Goal: Information Seeking & Learning: Learn about a topic

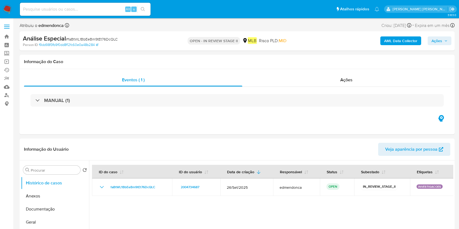
select select "10"
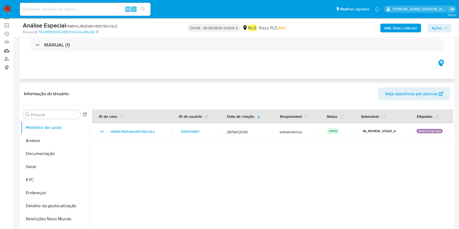
scroll to position [109, 0]
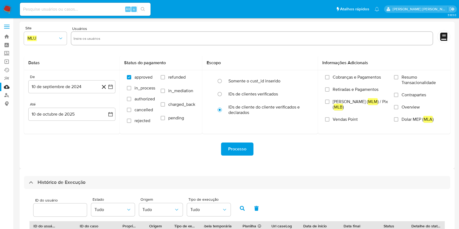
select select "10"
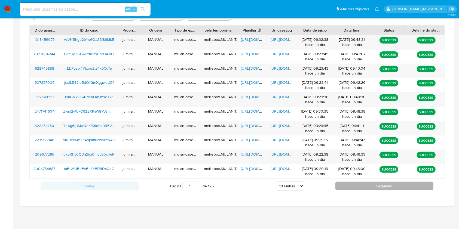
click at [350, 186] on button "Seguindo" at bounding box center [384, 186] width 98 height 9
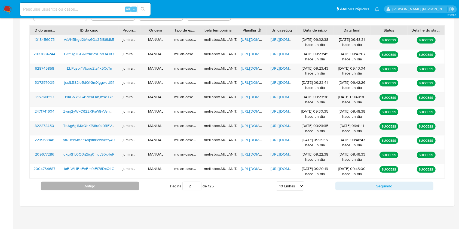
click at [131, 186] on button "Antigo" at bounding box center [90, 186] width 98 height 9
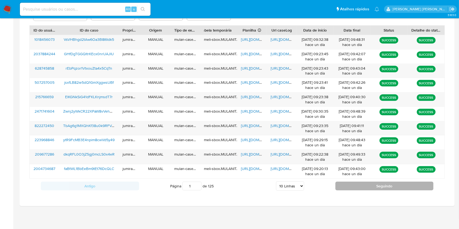
click at [379, 184] on button "Seguindo" at bounding box center [384, 186] width 98 height 9
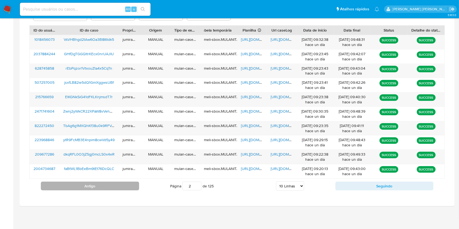
click at [103, 186] on button "Antigo" at bounding box center [90, 186] width 98 height 9
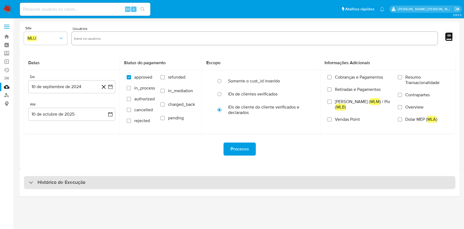
click at [118, 176] on div "Histórico de Execução" at bounding box center [240, 182] width 432 height 13
select select "10"
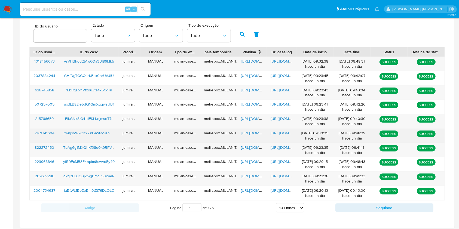
scroll to position [196, 0]
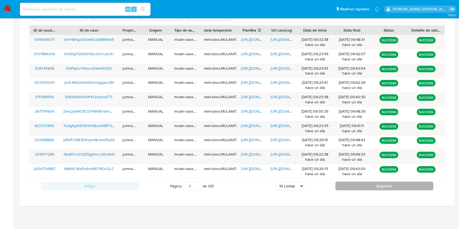
click at [388, 186] on button "Seguindo" at bounding box center [384, 186] width 98 height 9
type input "2"
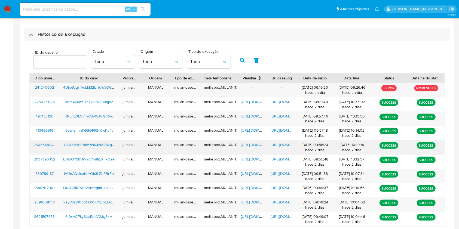
scroll to position [159, 0]
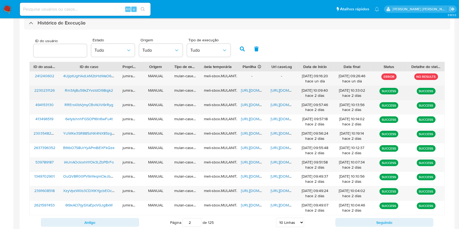
click at [254, 90] on span "https://docs.google.com/spreadsheets/d/1wWOptk7YZ2ElWOHO4bJb2KmWCtUrHgU3onjQ1e7…" at bounding box center [260, 90] width 38 height 5
click at [277, 90] on span "https://docs.google.com/document/d/1FvwKXiFOiqQz5R9f3jR_lgS4sLpxMXBl-gTK2s80s_E…" at bounding box center [289, 90] width 38 height 5
click at [76, 89] on span "Rm3Aj8u59kZYvstdOl98qjk2" at bounding box center [89, 90] width 48 height 5
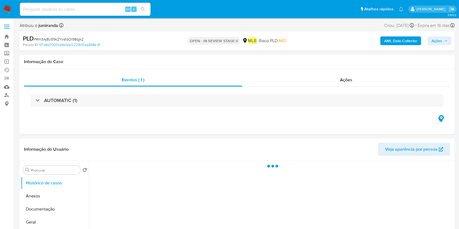
select select "10"
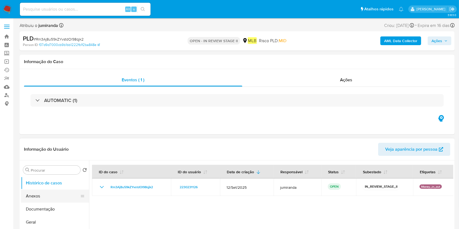
click at [41, 199] on button "Anexos" at bounding box center [53, 196] width 64 height 13
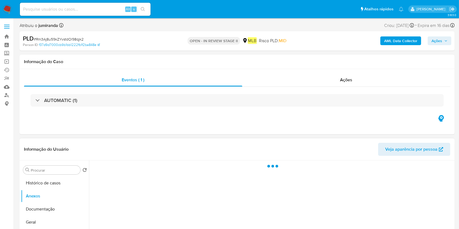
scroll to position [145, 0]
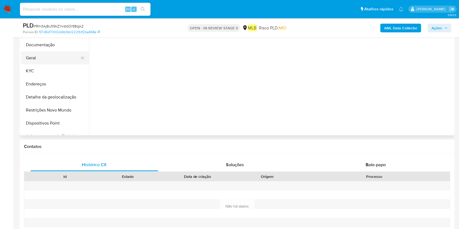
click at [52, 58] on button "Geral" at bounding box center [53, 57] width 64 height 13
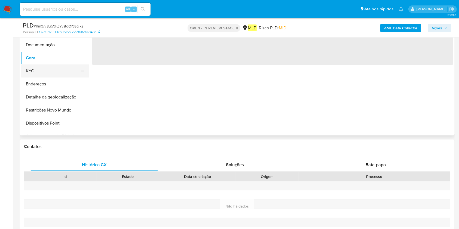
click at [58, 70] on button "KYC" at bounding box center [53, 70] width 64 height 13
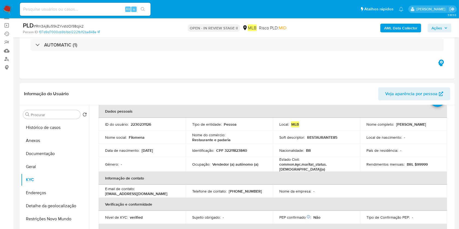
scroll to position [36, 0]
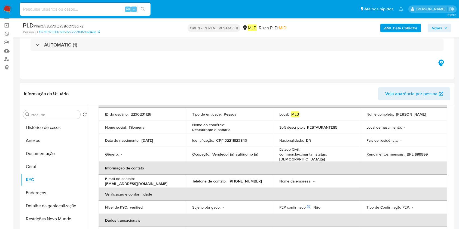
click at [233, 152] on p "Vendedor (a) autônomo (a)" at bounding box center [235, 154] width 46 height 5
copy div "Ocupação : Vendedor (a) autônomo (a)"
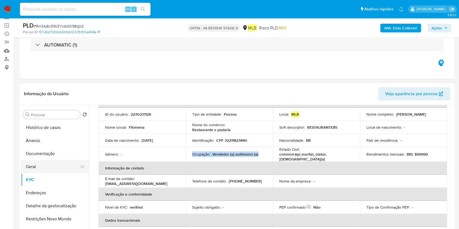
click at [38, 170] on button "Geral" at bounding box center [53, 166] width 64 height 13
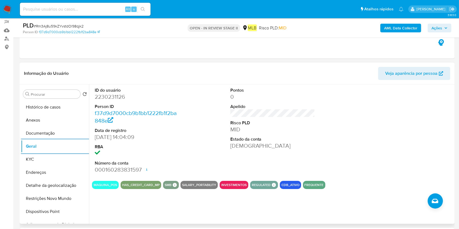
scroll to position [72, 0]
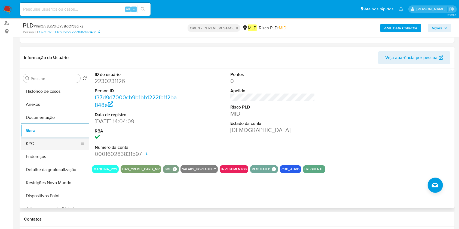
click at [39, 139] on button "KYC" at bounding box center [53, 143] width 64 height 13
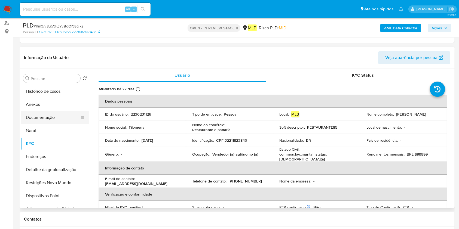
click at [52, 118] on button "Documentação" at bounding box center [53, 117] width 64 height 13
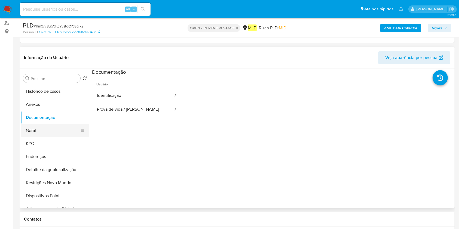
click at [46, 129] on button "Geral" at bounding box center [53, 130] width 64 height 13
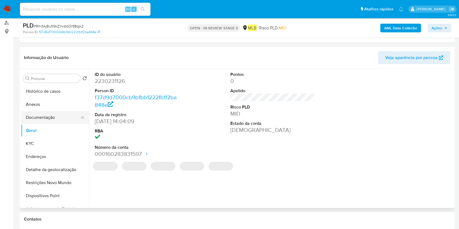
click at [53, 115] on button "Documentação" at bounding box center [53, 117] width 64 height 13
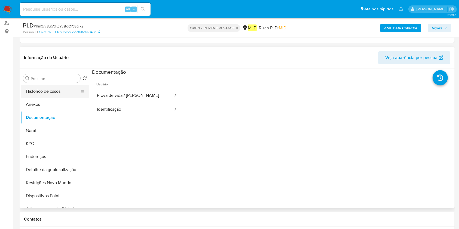
click at [55, 92] on button "Histórico de casos" at bounding box center [53, 91] width 64 height 13
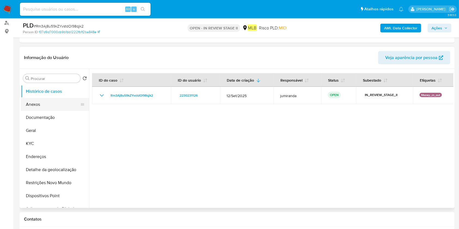
click at [51, 100] on button "Anexos" at bounding box center [53, 104] width 64 height 13
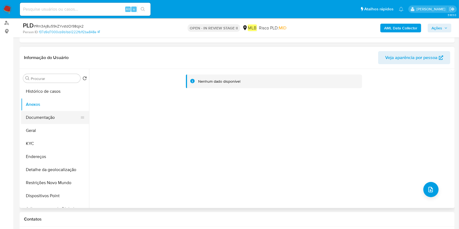
click at [49, 112] on button "Documentação" at bounding box center [53, 117] width 64 height 13
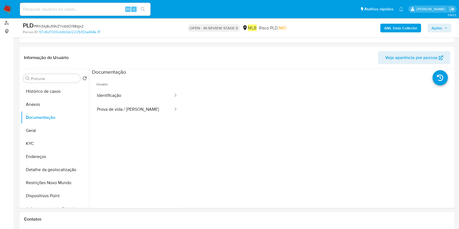
click at [404, 29] on b "AML Data Collector" at bounding box center [400, 28] width 33 height 9
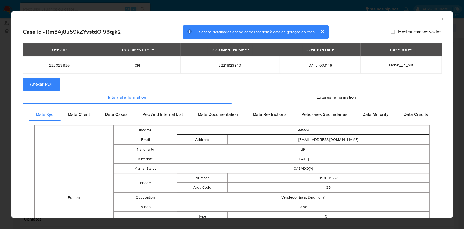
click at [53, 85] on button "Anexar PDF" at bounding box center [41, 84] width 37 height 13
click at [440, 20] on icon "Fechar a janela" at bounding box center [442, 18] width 5 height 5
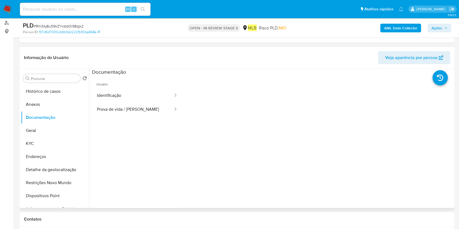
scroll to position [44, 0]
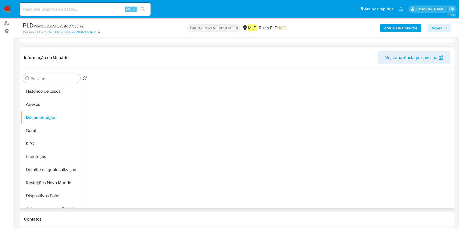
click at [194, 141] on div at bounding box center [317, 119] width 271 height 174
click at [51, 134] on button "Geral" at bounding box center [53, 130] width 64 height 13
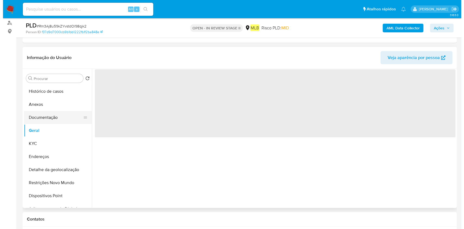
scroll to position [0, 0]
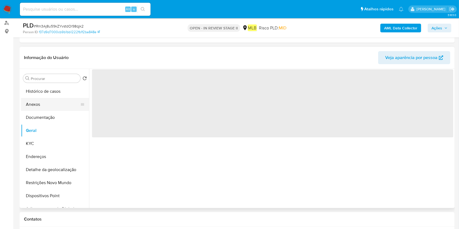
click at [67, 100] on button "Anexos" at bounding box center [53, 104] width 64 height 13
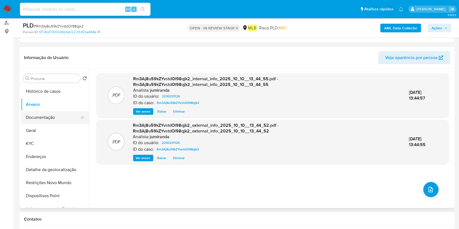
drag, startPoint x: 37, startPoint y: 120, endPoint x: 47, endPoint y: 116, distance: 10.3
click at [37, 120] on button "Documentação" at bounding box center [53, 117] width 64 height 13
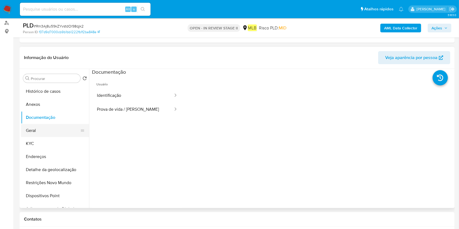
click at [57, 134] on button "Geral" at bounding box center [53, 130] width 64 height 13
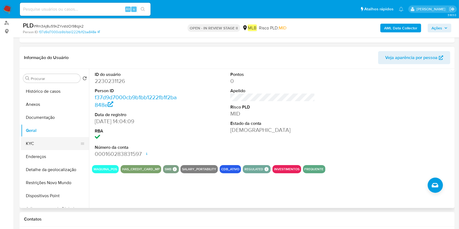
click at [34, 145] on button "KYC" at bounding box center [53, 143] width 64 height 13
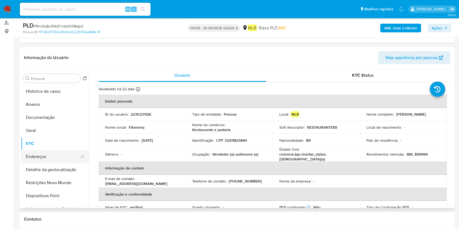
click at [41, 157] on button "Endereços" at bounding box center [53, 156] width 64 height 13
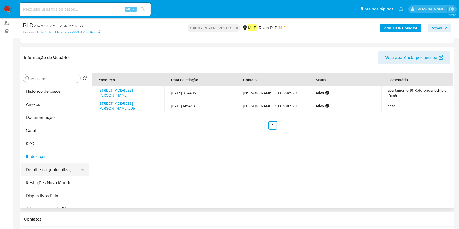
click at [42, 170] on button "Detalhe da geolocalização" at bounding box center [53, 169] width 64 height 13
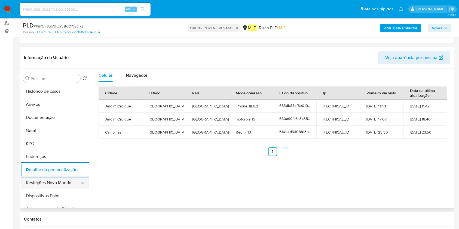
click at [48, 182] on button "Restrições Novo Mundo" at bounding box center [53, 182] width 64 height 13
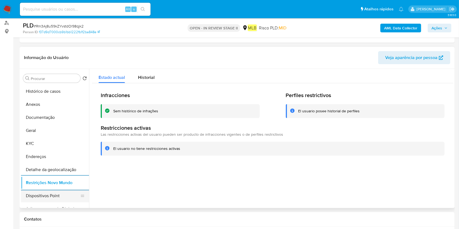
click at [57, 199] on button "Dispositivos Point" at bounding box center [53, 195] width 64 height 13
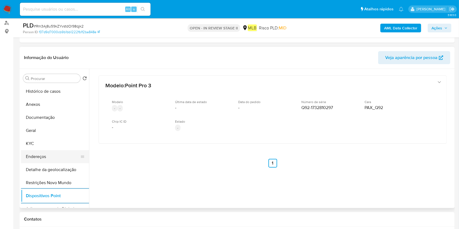
click at [49, 152] on button "Endereços" at bounding box center [53, 156] width 64 height 13
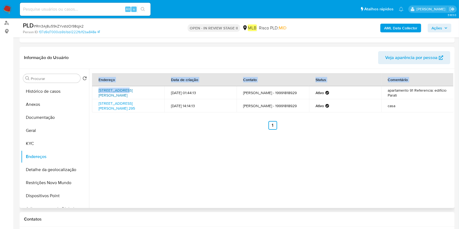
drag, startPoint x: 91, startPoint y: 87, endPoint x: 124, endPoint y: 91, distance: 32.8
click at [124, 91] on div "Endereço Data de criação Contato Status Comentário Rua Jorge Miranda 104, Campi…" at bounding box center [271, 138] width 364 height 139
click at [124, 91] on link "Rua Jorge Miranda 104, Campinas, São Paulo, 13020180, Brasil 104" at bounding box center [115, 93] width 34 height 10
click at [132, 143] on div "Endereço Data de criação Contato Status Comentário Rua Jorge Miranda 104, Campi…" at bounding box center [271, 138] width 364 height 139
drag, startPoint x: 96, startPoint y: 90, endPoint x: 154, endPoint y: 89, distance: 58.8
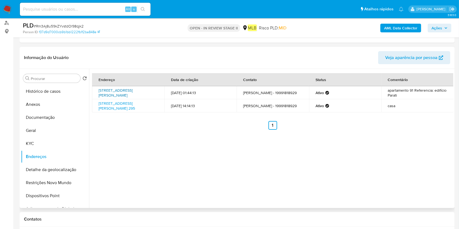
click at [154, 89] on td "Rua Jorge Miranda 104, Campinas, São Paulo, 13020180, Brasil 104" at bounding box center [128, 92] width 72 height 13
copy link "Rua Jorge Miranda 104, Campinas"
click at [50, 88] on button "Histórico de casos" at bounding box center [53, 91] width 64 height 13
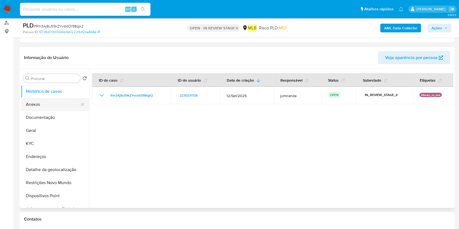
click at [44, 103] on button "Anexos" at bounding box center [53, 104] width 64 height 13
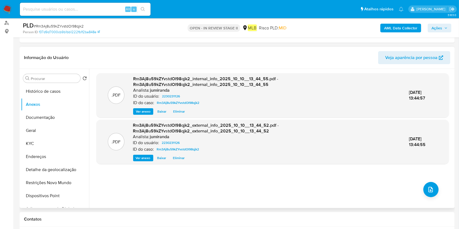
click at [422, 197] on div ".PDF Rm3Aj8u59kZYvstdOl98qjk2_internal_info_2025_10_10__13_44_55.pdf - Rm3Aj8u5…" at bounding box center [272, 138] width 352 height 131
click at [428, 190] on icon "upload-file" at bounding box center [430, 189] width 4 height 5
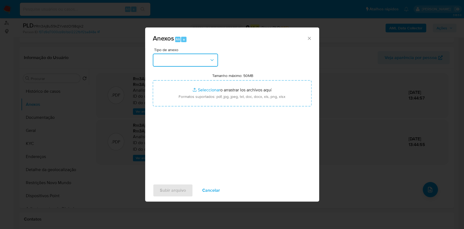
drag, startPoint x: 216, startPoint y: 59, endPoint x: 206, endPoint y: 63, distance: 10.9
click at [216, 59] on button "button" at bounding box center [185, 60] width 65 height 13
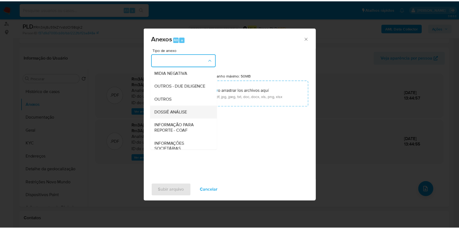
scroll to position [84, 0]
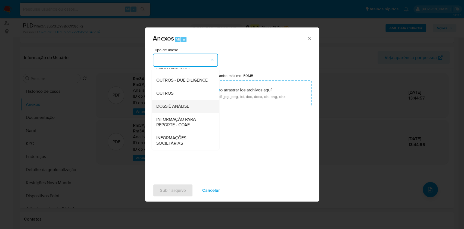
click at [169, 110] on div "DOSSIÊ ANÁLISE" at bounding box center [183, 106] width 55 height 13
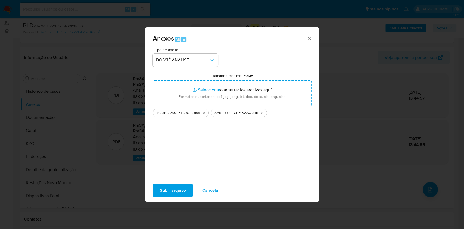
click at [172, 189] on span "Subir arquivo" at bounding box center [173, 190] width 26 height 12
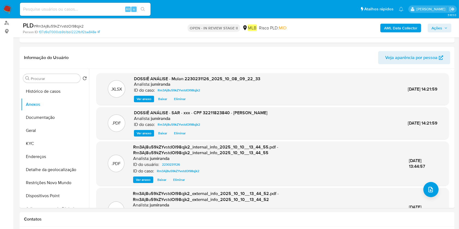
click at [450, 26] on button "Ações" at bounding box center [439, 28] width 24 height 9
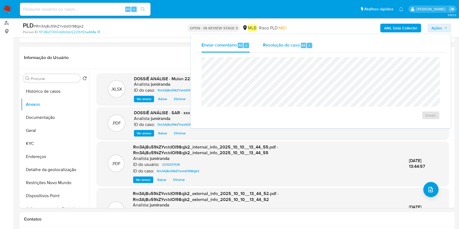
click at [294, 48] on span "Resolução do caso" at bounding box center [281, 45] width 37 height 6
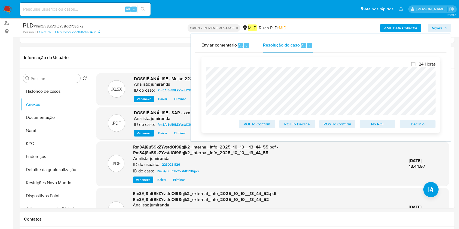
click at [341, 125] on span "ROS To Confirm" at bounding box center [337, 124] width 28 height 8
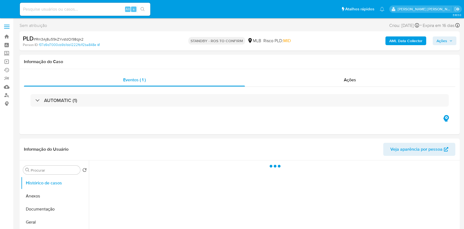
select select "10"
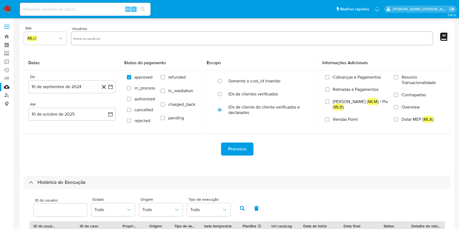
select select "10"
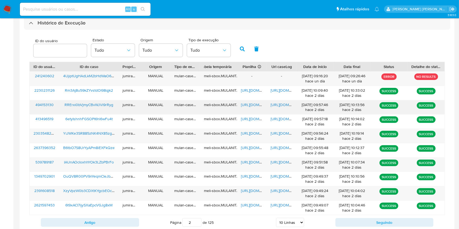
click at [254, 104] on span "https://docs.google.com/spreadsheets/d/1ukrHREHE0-DQ_uMyqYDI41f0hXq83AdVqzQDQQD…" at bounding box center [260, 104] width 38 height 5
click at [274, 105] on span "https://docs.google.com/document/d/1FiJMm1dAB8jJYe4FxN0j_mvOa9XbpzNoGcK_mIt_IMY…" at bounding box center [289, 104] width 38 height 5
click at [106, 104] on span "RRErxi0bVjmyCBvWJVi9rRyg" at bounding box center [88, 104] width 49 height 5
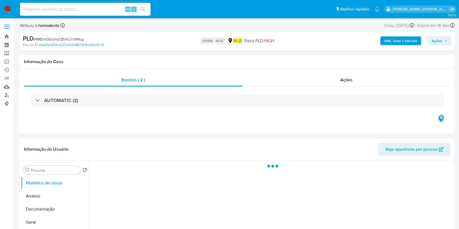
select select "10"
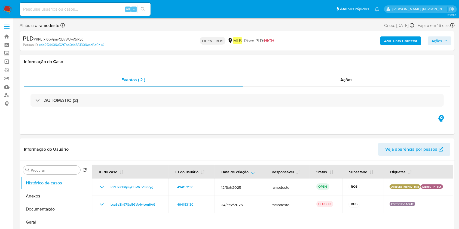
click at [7, 9] on img at bounding box center [7, 9] width 9 height 9
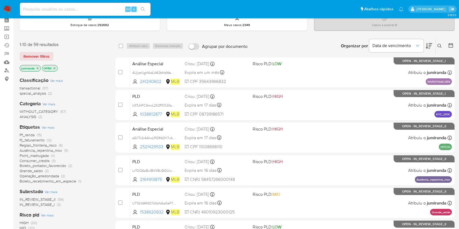
scroll to position [36, 0]
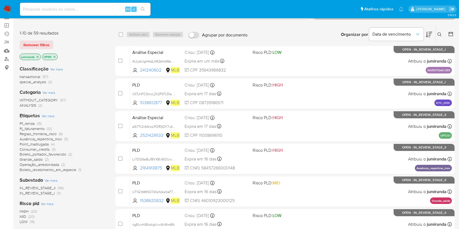
click at [28, 128] on span "Pj_faturamento" at bounding box center [32, 128] width 25 height 5
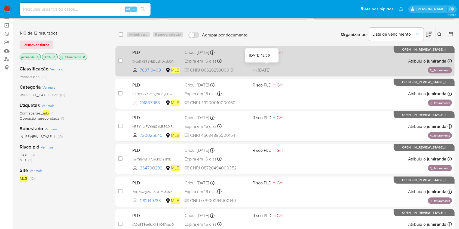
click at [267, 66] on div "PLD fXcu8IX8TSkEDgzflfDxsbQN 783710408 MLB Risco PLD: HIGH Criou: 12/09/2025 Cr…" at bounding box center [291, 60] width 322 height 27
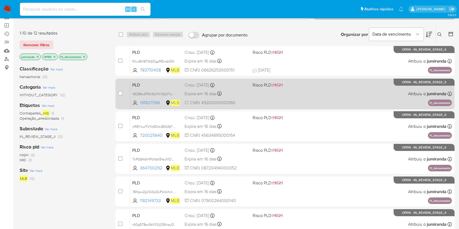
click at [259, 88] on div "PLD 19I289u6PSh9VjYKVSjQTwnm 1918371168 MLB Risco PLD: HIGH Criou: 12/09/2025 C…" at bounding box center [291, 93] width 322 height 27
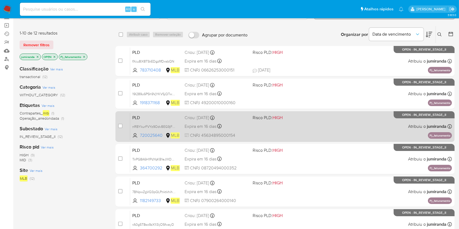
click at [238, 122] on div "PLD nRBYkurFVYz9OdvBEG9jFunq 720025640 MLB Risco PLD: HIGH Criou: 12/09/2025 Cr…" at bounding box center [291, 126] width 322 height 27
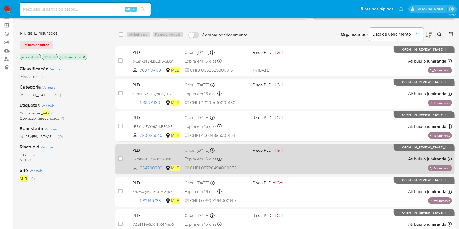
click at [231, 149] on div "Criou: 12/09/2025 Criou: 12/09/2025 00:19:48" at bounding box center [215, 150] width 63 height 6
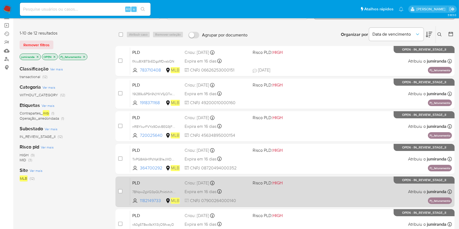
click at [254, 187] on div "PLD 7BNpwZgVQ3pQLPnktkhihrpZ 1182149733 MLB Risco PLD: HIGH Criou: 12/09/2025 C…" at bounding box center [291, 191] width 322 height 27
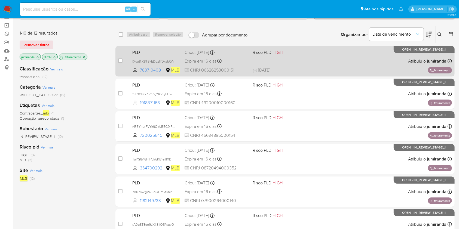
click at [278, 55] on span "HIGH" at bounding box center [277, 52] width 10 height 6
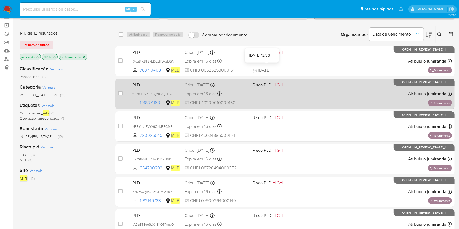
click at [258, 88] on div "PLD 19I289u6PSh9VjYKVSjQTwnm 1918371168 MLB Risco PLD: HIGH Criou: 12/09/2025 C…" at bounding box center [291, 93] width 322 height 27
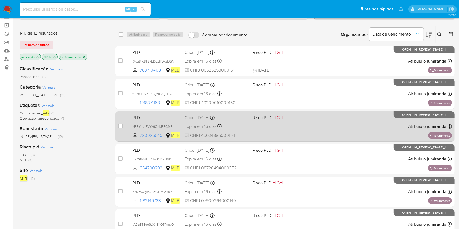
click at [256, 118] on span "Risco PLD: HIGH" at bounding box center [267, 118] width 30 height 6
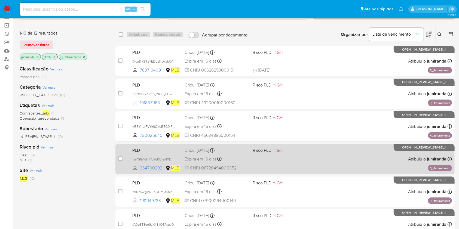
click at [266, 160] on div "PLD TnPG8A6H1PdYqKB1eJIXDOCG 364700292 MLB Risco PLD: HIGH Criou: 12/09/2025 Cr…" at bounding box center [291, 158] width 322 height 27
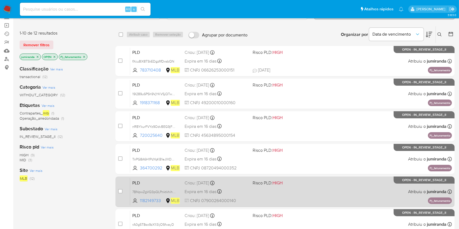
click at [269, 182] on span "Risco PLD: HIGH" at bounding box center [267, 183] width 30 height 6
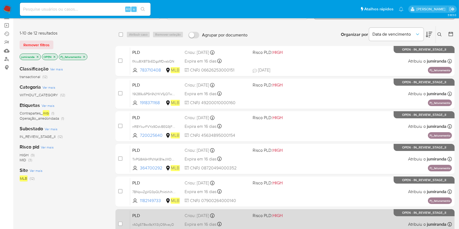
click at [248, 219] on div "PLD rA0g5T8so9zX1l3ijO5fwayD 1002079450 MLB Risco PLD: HIGH Criou: 12/09/2025 C…" at bounding box center [291, 224] width 322 height 27
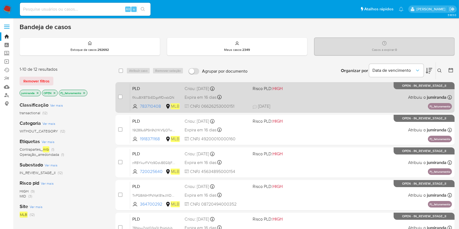
click at [326, 100] on div "PLD fXcu8IX8TSkEDgzflfDxsbQN 783710408 MLB Risco PLD: HIGH Criou: 12/09/2025 Cr…" at bounding box center [291, 97] width 322 height 27
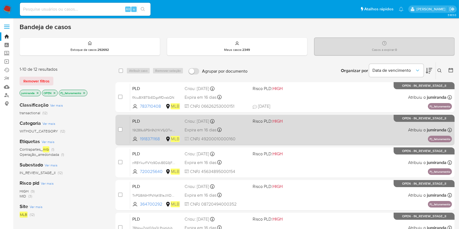
click at [313, 127] on div "PLD 19I289u6PSh9VjYKVSjQTwnm 1918371168 MLB Risco PLD: HIGH Criou: 12/09/2025 C…" at bounding box center [291, 129] width 322 height 27
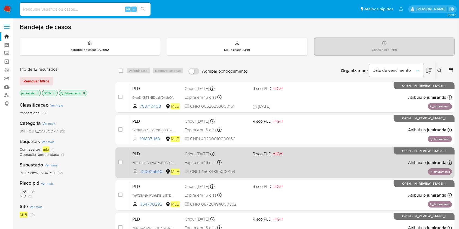
click at [310, 155] on span "Risco PLD: HIGH" at bounding box center [283, 153] width 63 height 7
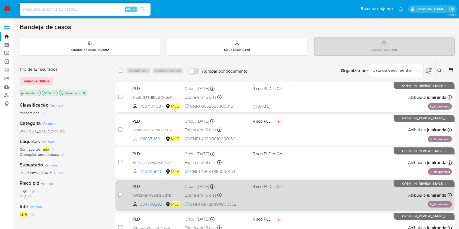
click at [313, 184] on span "Risco PLD: HIGH" at bounding box center [283, 186] width 63 height 7
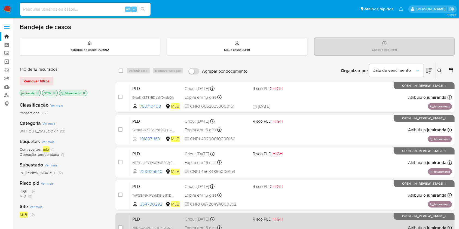
scroll to position [36, 0]
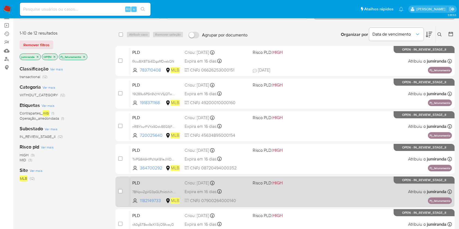
click at [291, 186] on div "PLD 7BNpwZgVQ3pQLPnktkhihrpZ 1182149733 MLB Risco PLD: HIGH Criou: 12/09/2025 C…" at bounding box center [291, 191] width 322 height 27
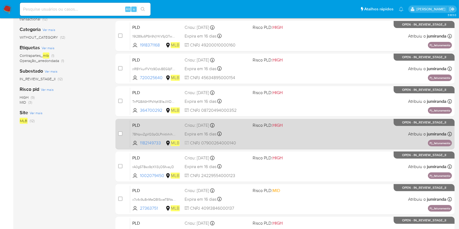
scroll to position [109, 0]
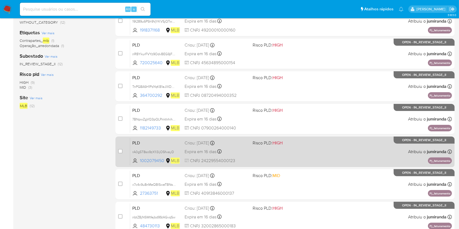
click at [325, 149] on div "PLD rA0g5T8so9zX1l3ijO5fwayD 1002079450 MLB Risco PLD: HIGH Criou: 12/09/2025 C…" at bounding box center [291, 151] width 322 height 27
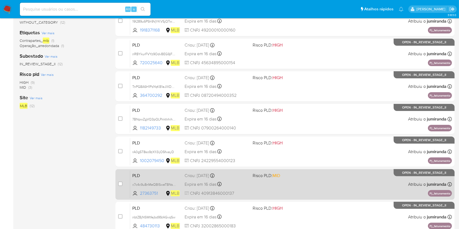
click at [315, 179] on div "PLD x7c4c9u8nMeQBISweTBNsw9m 27363751 MLB Risco PLD: MID Criou: 12/09/2025 Crio…" at bounding box center [291, 184] width 322 height 27
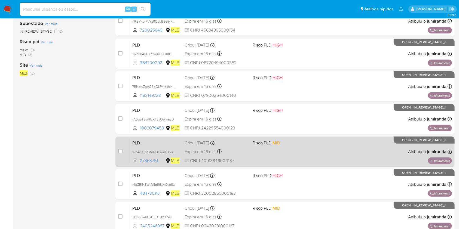
scroll to position [145, 0]
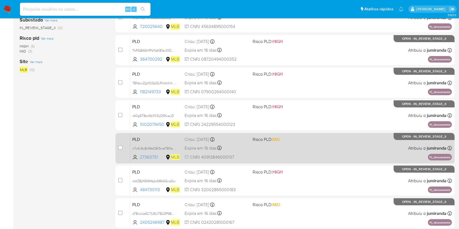
click at [315, 179] on div "PLD nbtZBjNSWtfejbd9StAGvqSw 484730113 MLB Risco PLD: HIGH Criou: 12/09/2025 Cr…" at bounding box center [291, 180] width 322 height 27
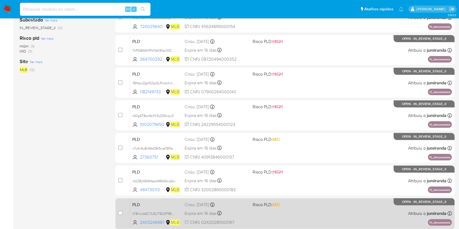
click at [316, 208] on div "PLD zT8IwUe6C7UEUTB23P98cNuS 2405246987 MLB Risco PLD: MID Criou: 12/09/2025 Cr…" at bounding box center [291, 213] width 322 height 27
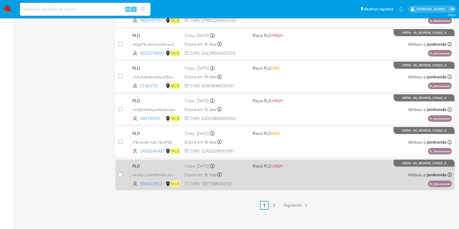
scroll to position [218, 0]
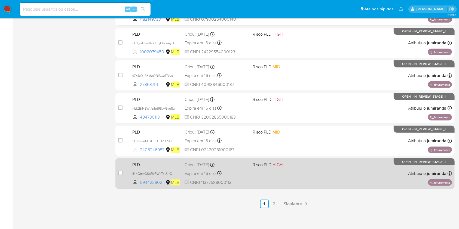
click at [313, 173] on span at bounding box center [283, 173] width 63 height 1
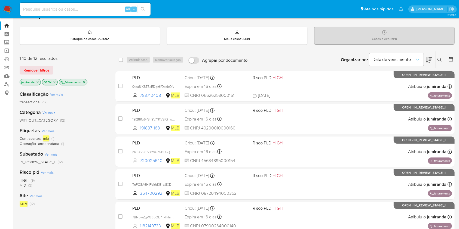
scroll to position [0, 0]
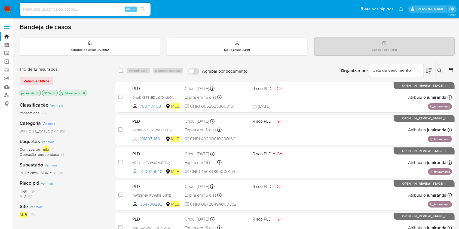
click at [85, 92] on icon "close-filter" at bounding box center [83, 92] width 3 height 3
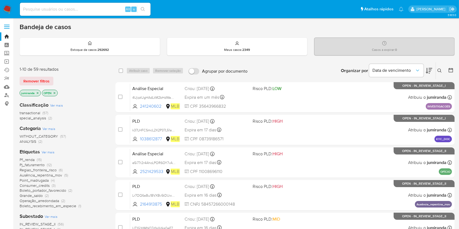
scroll to position [72, 0]
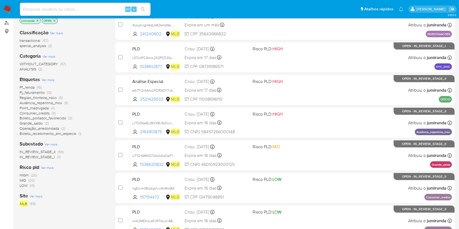
click at [45, 98] on span "Regiao_fronteira_risco" at bounding box center [38, 97] width 37 height 5
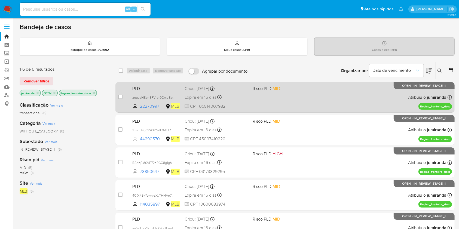
click at [278, 102] on div "PLD zngJeH8bh5FV1or9GmuBomgf 22270997 MLB Risco PLD: MID Criou: 12/09/2025 Crio…" at bounding box center [291, 97] width 322 height 27
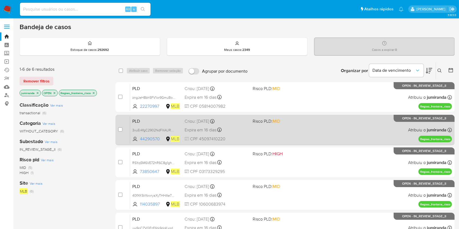
click at [287, 125] on div "PLD 3xuEr4fgC2902NdFXAURQjqo 44290570 MLB Risco PLD: MID Criou: 12/09/2025 Crio…" at bounding box center [291, 129] width 322 height 27
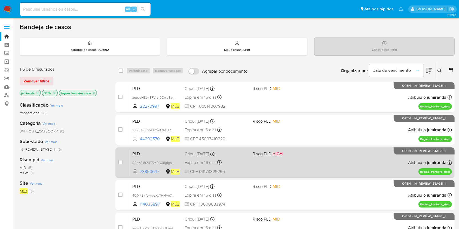
click at [280, 155] on span "HIGH" at bounding box center [277, 154] width 10 height 6
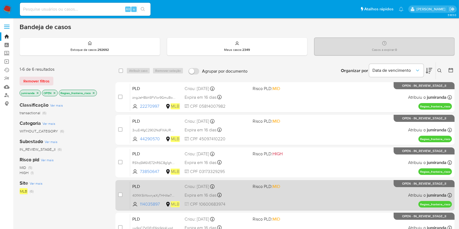
click at [278, 188] on span "MID" at bounding box center [276, 186] width 8 height 6
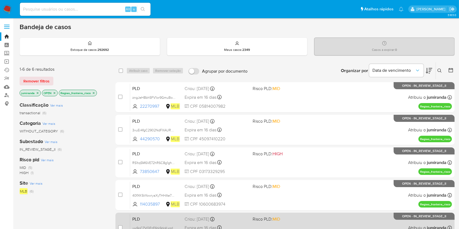
scroll to position [72, 0]
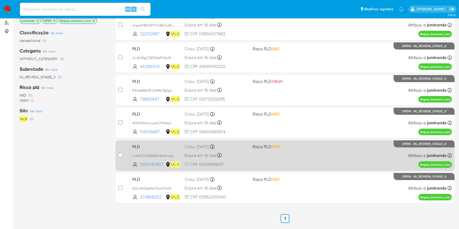
click at [290, 156] on div "PLD yw9oCZVQEzE6tk9doKxqdKc5 1050787837 MLB Risco PLD: MID Criou: 12/09/2025 Cr…" at bounding box center [291, 155] width 322 height 27
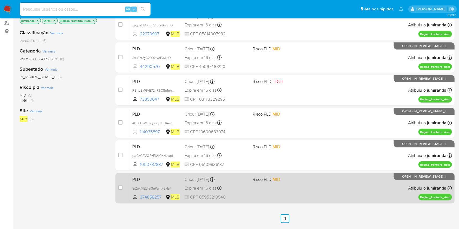
click at [283, 186] on div "PLD 5iZuxfkIZdjef3nPqntF3xEA 374858257 MLB Risco PLD: MID Criou: 12/09/2025 Cri…" at bounding box center [291, 187] width 322 height 27
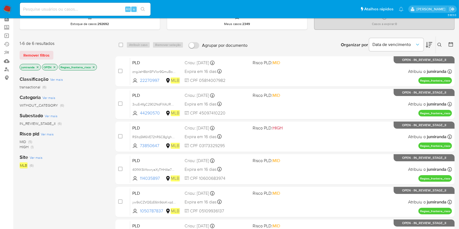
scroll to position [0, 0]
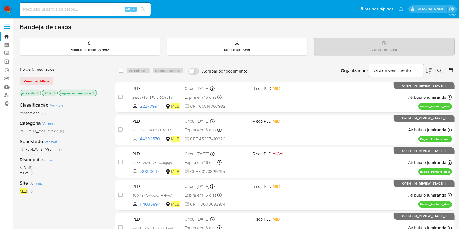
click at [93, 92] on icon "close-filter" at bounding box center [94, 93] width 2 height 2
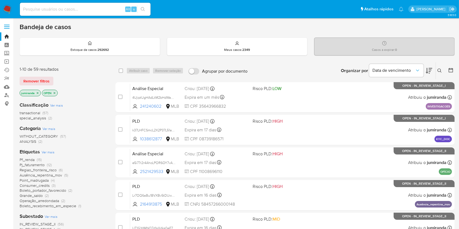
scroll to position [36, 0]
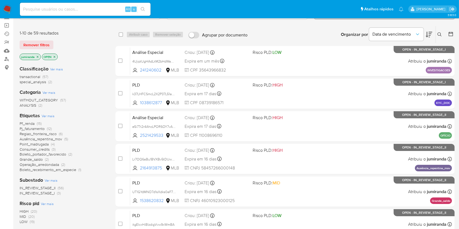
click at [31, 164] on span "Operação_arredondada" at bounding box center [39, 164] width 39 height 5
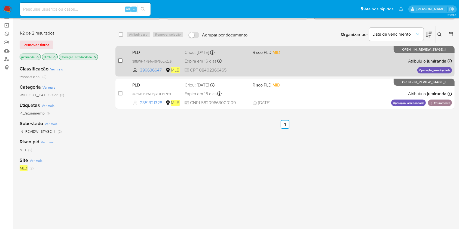
click at [120, 60] on input "checkbox" at bounding box center [120, 60] width 4 height 4
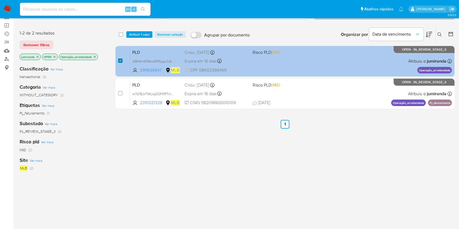
click at [119, 60] on input "checkbox" at bounding box center [120, 60] width 4 height 4
checkbox input "false"
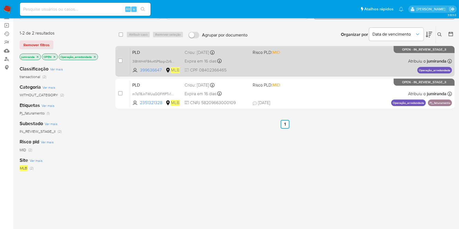
click at [234, 56] on div "PLD 3I8tWH4F84o4SP6pgxZz6sGc 399636647 MLB Risco PLD: MID Criou: 12/09/2025 Cri…" at bounding box center [291, 60] width 322 height 27
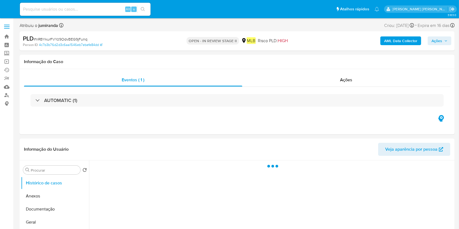
select select "10"
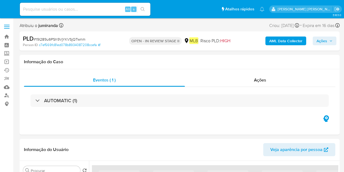
select select "10"
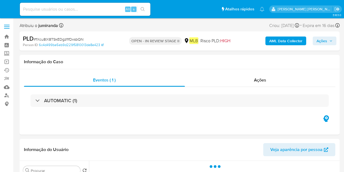
select select "10"
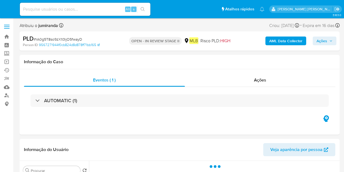
select select "10"
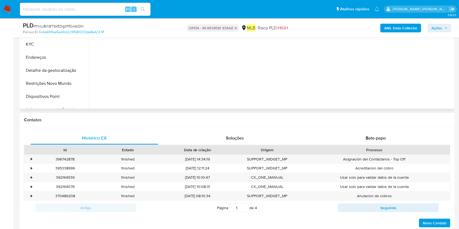
scroll to position [218, 0]
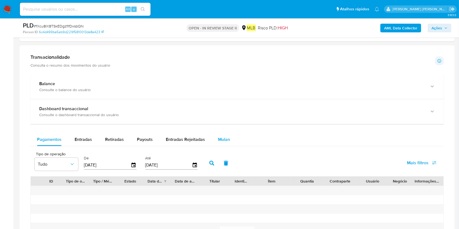
click at [218, 143] on div "Mulan" at bounding box center [224, 139] width 12 height 13
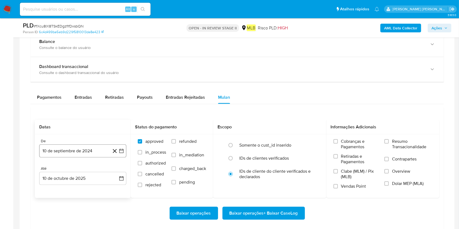
scroll to position [435, 0]
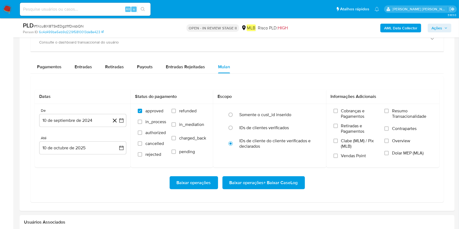
drag, startPoint x: 89, startPoint y: 117, endPoint x: 103, endPoint y: 84, distance: 35.9
click at [89, 118] on button "10 de septiembre de 2024" at bounding box center [82, 120] width 87 height 13
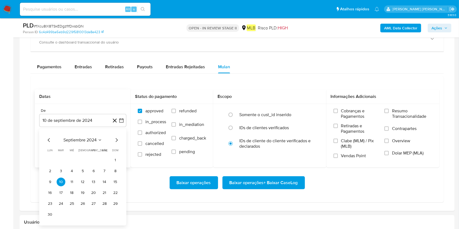
click at [91, 139] on span "septiembre 2024" at bounding box center [79, 139] width 33 height 5
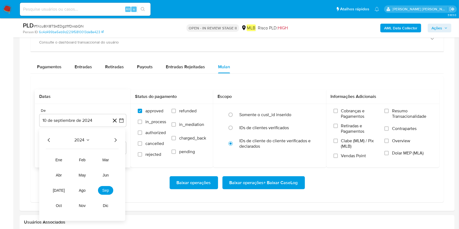
click at [112, 141] on div "2024" at bounding box center [82, 140] width 73 height 7
click at [115, 141] on icon "Año siguiente" at bounding box center [115, 140] width 7 height 7
click at [81, 171] on span "ago" at bounding box center [82, 190] width 7 height 4
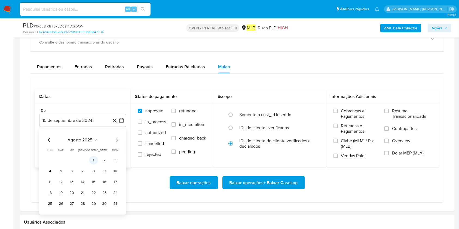
click at [97, 157] on button "1" at bounding box center [93, 160] width 9 height 9
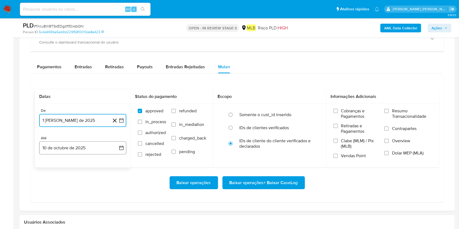
click at [97, 146] on button "10 de octubre de 2025" at bounding box center [82, 147] width 87 height 13
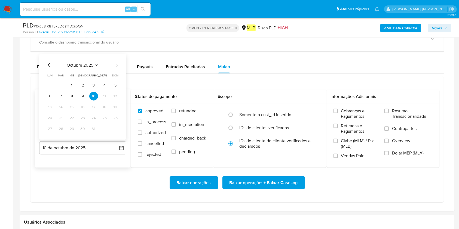
click at [82, 96] on button "9" at bounding box center [82, 96] width 9 height 9
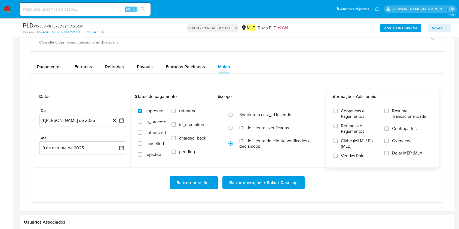
click at [344, 117] on span "Resumo Transacionalidade" at bounding box center [412, 113] width 40 height 11
click at [344, 113] on input "Resumo Transacionalidade" at bounding box center [386, 111] width 4 height 4
click at [294, 171] on span "Baixar operações + Baixar CaseLog" at bounding box center [263, 183] width 68 height 12
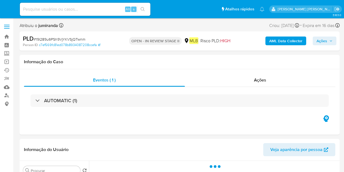
select select "10"
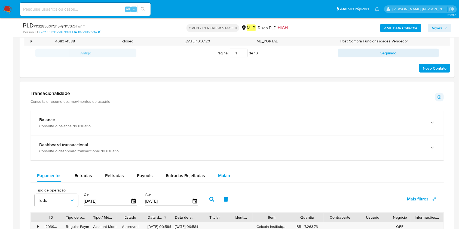
click at [222, 171] on div "Mulan" at bounding box center [224, 175] width 12 height 13
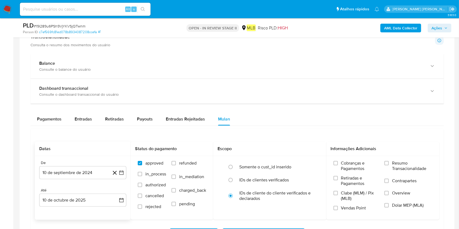
scroll to position [399, 0]
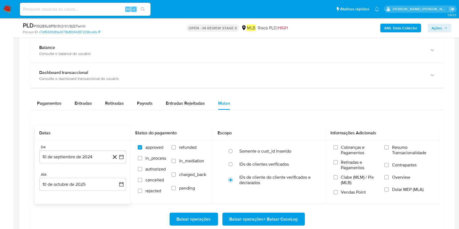
click at [69, 146] on div "De" at bounding box center [82, 147] width 87 height 5
click at [67, 157] on button "10 de septiembre de 2024" at bounding box center [82, 156] width 87 height 13
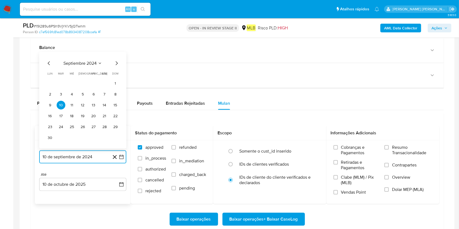
click at [87, 61] on span "septiembre 2024" at bounding box center [79, 63] width 33 height 5
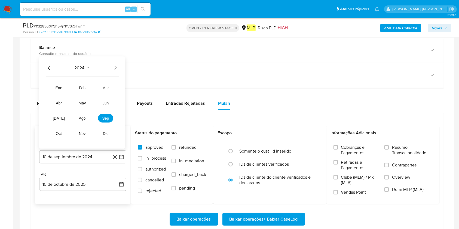
click at [114, 67] on icon "Año siguiente" at bounding box center [115, 68] width 7 height 7
click at [84, 120] on span "ago" at bounding box center [82, 118] width 7 height 4
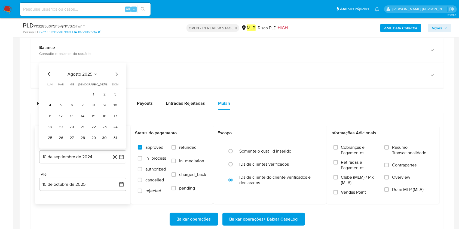
drag, startPoint x: 94, startPoint y: 92, endPoint x: 95, endPoint y: 131, distance: 38.4
click at [94, 92] on button "1" at bounding box center [93, 94] width 9 height 9
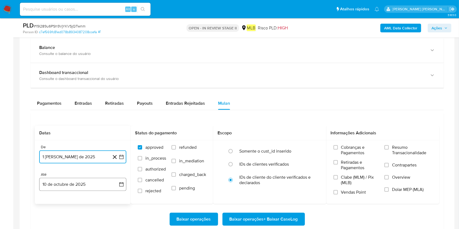
click at [93, 171] on button "10 de octubre de 2025" at bounding box center [82, 184] width 87 height 13
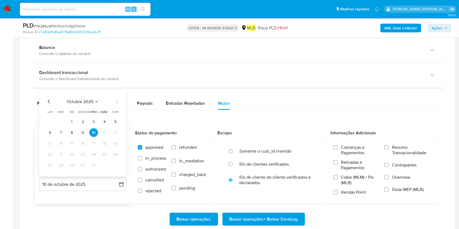
click at [81, 132] on button "9" at bounding box center [82, 132] width 9 height 9
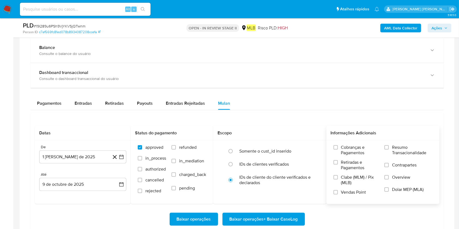
click at [344, 149] on span "Resumo Transacionalidade" at bounding box center [412, 150] width 40 height 11
click at [344, 149] on input "Resumo Transacionalidade" at bounding box center [386, 147] width 4 height 4
click at [288, 171] on span "Baixar operações + Baixar CaseLog" at bounding box center [263, 219] width 68 height 12
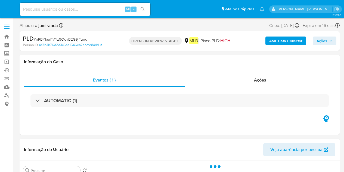
select select "10"
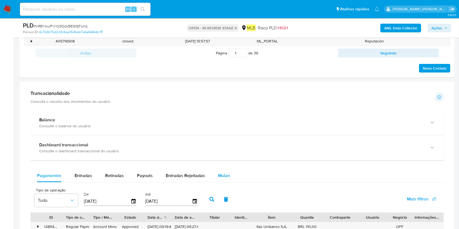
click at [218, 171] on span "Mulan" at bounding box center [224, 175] width 12 height 6
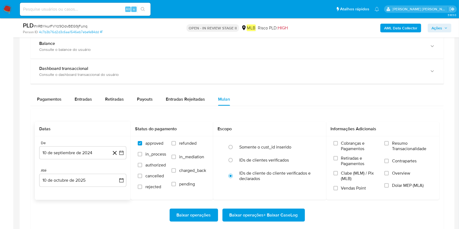
scroll to position [435, 0]
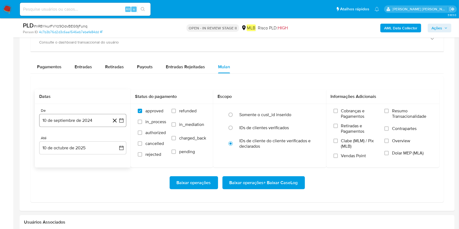
click at [64, 117] on button "10 de septiembre de 2024" at bounding box center [82, 120] width 87 height 13
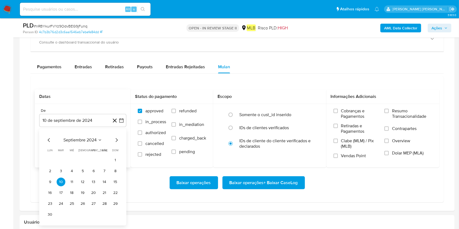
click at [81, 140] on span "septiembre 2024" at bounding box center [79, 139] width 33 height 5
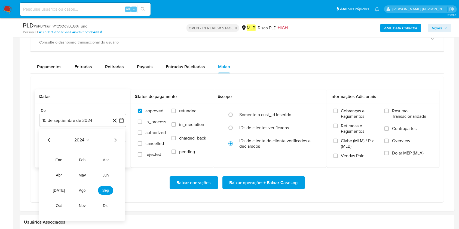
click at [117, 138] on icon "Año siguiente" at bounding box center [115, 140] width 7 height 7
click at [81, 171] on button "ago" at bounding box center [82, 190] width 15 height 9
drag, startPoint x: 90, startPoint y: 160, endPoint x: 94, endPoint y: 160, distance: 3.8
click at [91, 160] on button "1" at bounding box center [93, 160] width 9 height 9
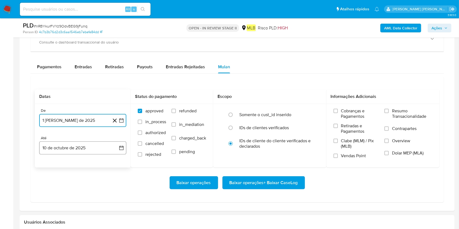
click at [91, 151] on button "10 de octubre de 2025" at bounding box center [82, 147] width 87 height 13
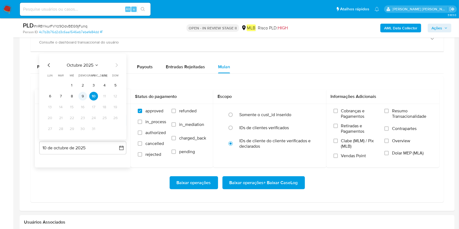
click at [82, 96] on button "9" at bounding box center [82, 96] width 9 height 9
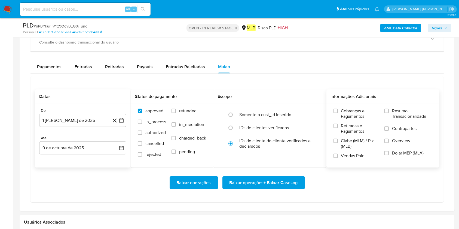
click at [344, 114] on span "Resumo Transacionalidade" at bounding box center [412, 113] width 40 height 11
click at [344, 113] on input "Resumo Transacionalidade" at bounding box center [386, 111] width 4 height 4
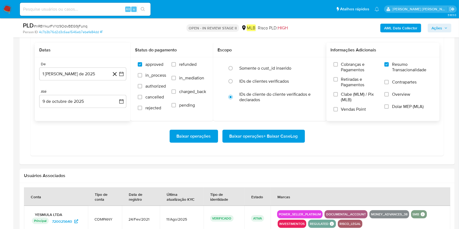
scroll to position [508, 0]
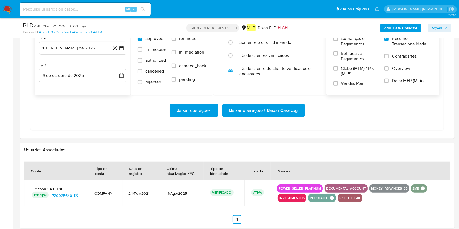
click at [258, 113] on span "Baixar operações + Baixar CaseLog" at bounding box center [263, 110] width 68 height 12
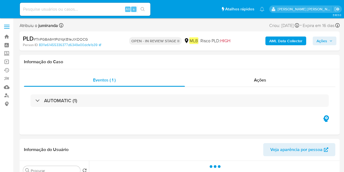
select select "10"
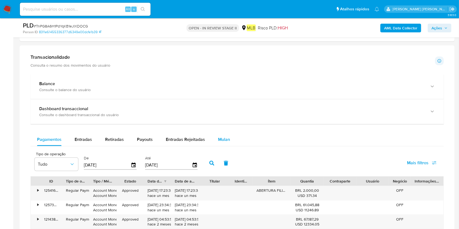
click at [224, 143] on div "Mulan" at bounding box center [224, 139] width 12 height 13
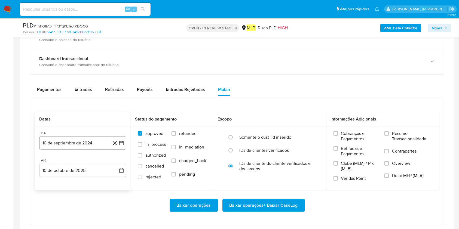
scroll to position [435, 0]
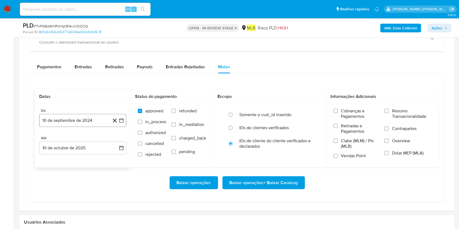
click at [91, 119] on button "10 de septiembre de 2024" at bounding box center [82, 120] width 87 height 13
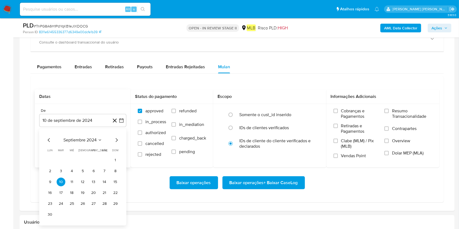
click at [96, 140] on span "septiembre 2024" at bounding box center [79, 139] width 33 height 5
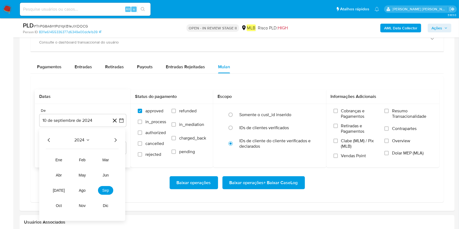
click at [118, 141] on icon "Año siguiente" at bounding box center [115, 140] width 7 height 7
click at [84, 171] on span "ago" at bounding box center [82, 190] width 7 height 4
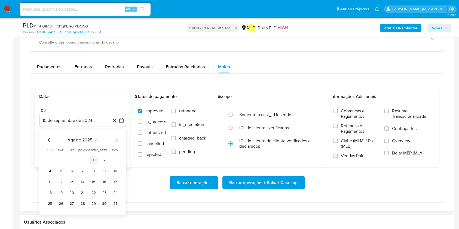
click at [92, 157] on button "1" at bounding box center [93, 160] width 9 height 9
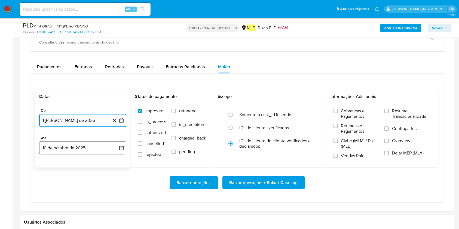
click at [92, 144] on button "10 de octubre de 2025" at bounding box center [82, 147] width 87 height 13
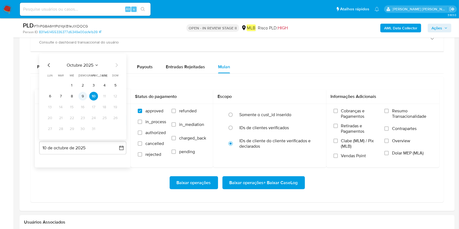
click at [81, 95] on button "9" at bounding box center [82, 96] width 9 height 9
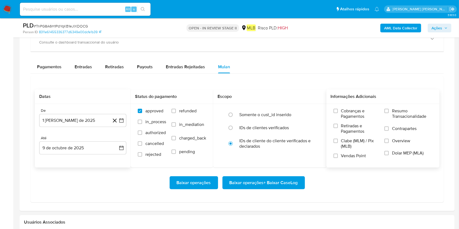
click at [344, 113] on span "Resumo Transacionalidade" at bounding box center [412, 113] width 40 height 11
click at [344, 113] on input "Resumo Transacionalidade" at bounding box center [386, 111] width 4 height 4
click at [263, 171] on span "Baixar operações + Baixar CaseLog" at bounding box center [263, 183] width 68 height 12
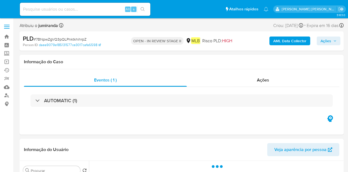
select select "10"
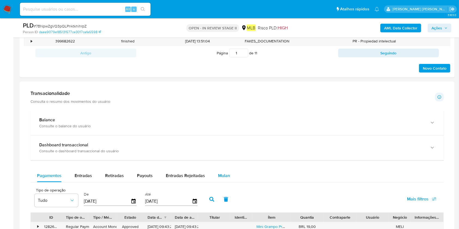
click at [228, 171] on button "Mulan" at bounding box center [223, 175] width 25 height 13
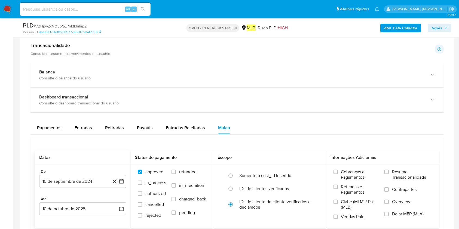
scroll to position [399, 0]
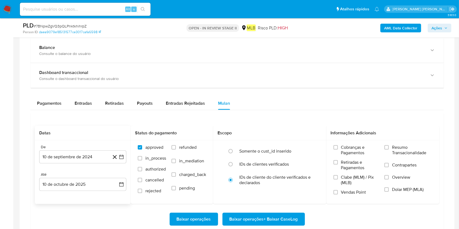
click at [74, 149] on div "De 10 de septiembre de 2024 [DATE]" at bounding box center [82, 154] width 87 height 19
click at [92, 156] on button "10 de septiembre de 2024" at bounding box center [82, 156] width 87 height 13
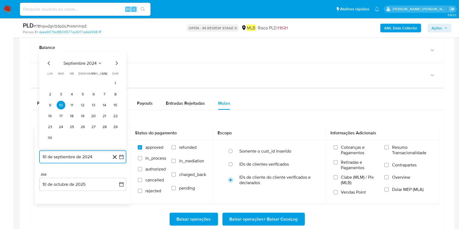
click at [96, 62] on span "septiembre 2024" at bounding box center [79, 63] width 33 height 5
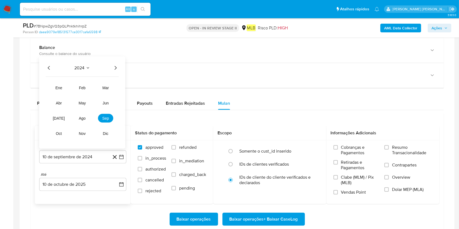
click at [115, 70] on icon "Año siguiente" at bounding box center [115, 68] width 7 height 7
click at [86, 122] on button "ago" at bounding box center [82, 118] width 15 height 9
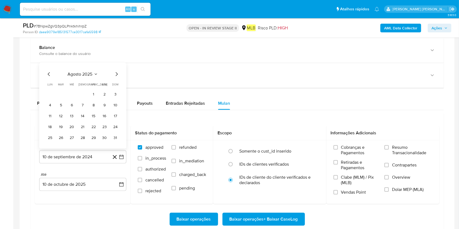
click at [96, 92] on button "1" at bounding box center [93, 94] width 9 height 9
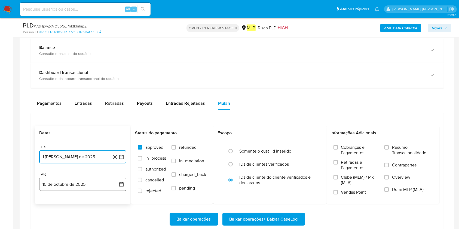
click at [88, 171] on button "10 de octubre de 2025" at bounding box center [82, 184] width 87 height 13
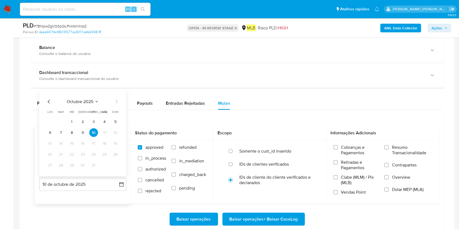
click at [82, 132] on button "9" at bounding box center [82, 132] width 9 height 9
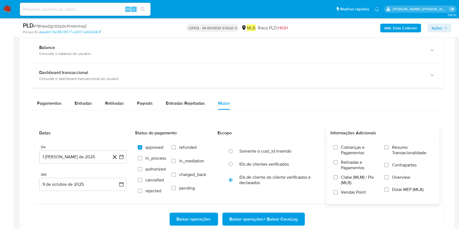
click at [348, 152] on span "Resumo Transacionalidade" at bounding box center [412, 150] width 40 height 11
click at [348, 150] on input "Resumo Transacionalidade" at bounding box center [386, 147] width 4 height 4
click at [251, 171] on span "Baixar operações + Baixar CaseLog" at bounding box center [263, 219] width 68 height 12
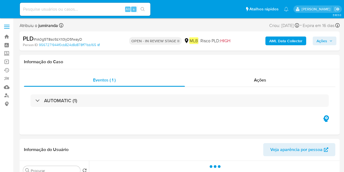
select select "10"
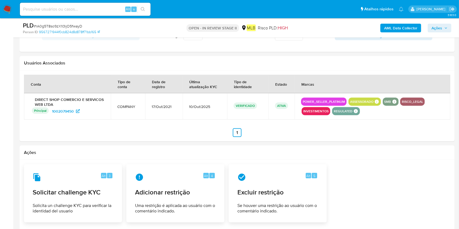
scroll to position [560, 0]
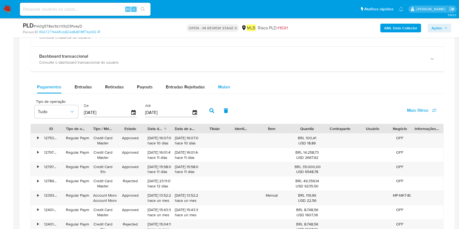
click at [221, 84] on span "Mulan" at bounding box center [224, 87] width 12 height 6
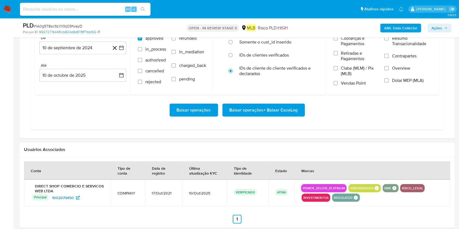
scroll to position [451, 0]
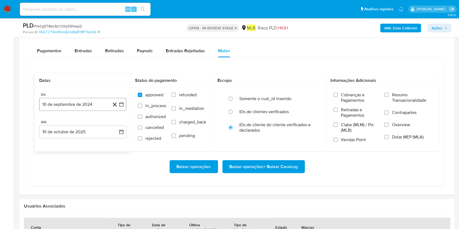
click at [91, 103] on button "10 de septiembre de 2024" at bounding box center [82, 104] width 87 height 13
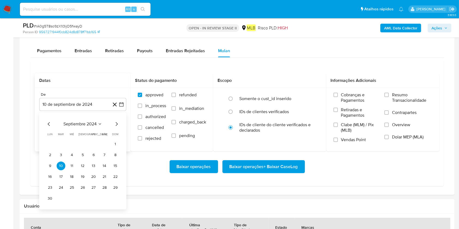
drag, startPoint x: 92, startPoint y: 118, endPoint x: 97, endPoint y: 125, distance: 8.3
click at [92, 118] on div "septiembre 2024 septiembre 2024 lun lunes mar martes mié miércoles jue jueves v…" at bounding box center [82, 161] width 87 height 97
click at [97, 125] on button "septiembre 2024" at bounding box center [82, 123] width 39 height 5
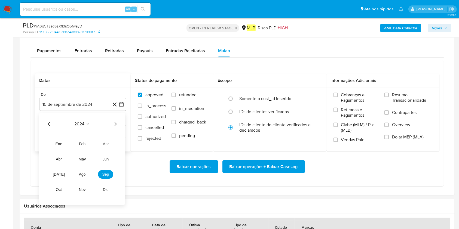
click at [115, 124] on icon "Año siguiente" at bounding box center [115, 124] width 7 height 7
click at [87, 169] on tr "ene feb mar abr may jun jul ago sep oct nov dic" at bounding box center [82, 167] width 62 height 54
click at [84, 171] on span "ago" at bounding box center [82, 174] width 7 height 4
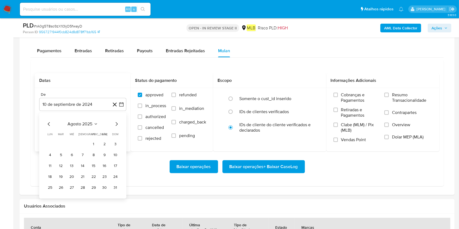
drag, startPoint x: 91, startPoint y: 140, endPoint x: 91, endPoint y: 146, distance: 6.8
click at [91, 140] on button "1" at bounding box center [93, 144] width 9 height 9
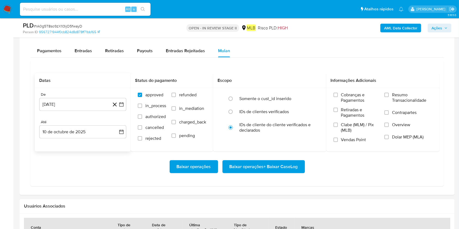
click at [91, 147] on div "De 1 de agosto de 2025 1-08-2025 Até 10 de octubre de 2025 10-10-2025" at bounding box center [83, 120] width 96 height 64
click at [82, 107] on button "1 [PERSON_NAME] de 2025" at bounding box center [82, 104] width 87 height 13
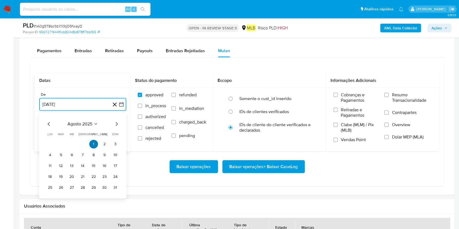
click at [91, 142] on button "1" at bounding box center [93, 144] width 9 height 9
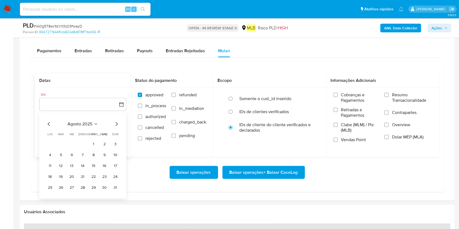
click at [92, 130] on div "agosto 2025 agosto 2025 lun lunes mar martes mié miércoles jue jueves vie viern…" at bounding box center [83, 156] width 74 height 71
click at [92, 140] on td "1" at bounding box center [93, 144] width 9 height 9
click at [92, 143] on button "1" at bounding box center [93, 144] width 9 height 9
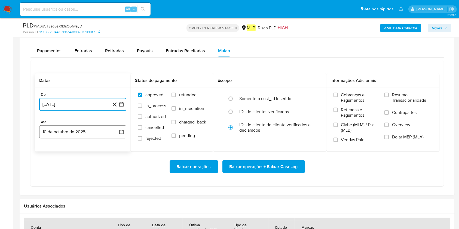
click at [86, 125] on button "10 de octubre de 2025" at bounding box center [82, 131] width 87 height 13
click at [83, 171] on button "9" at bounding box center [82, 182] width 9 height 9
click at [344, 101] on span "Resumo Transacionalidade" at bounding box center [412, 97] width 40 height 11
click at [344, 97] on input "Resumo Transacionalidade" at bounding box center [386, 95] width 4 height 4
click at [274, 166] on span "Baixar operações + Baixar CaseLog" at bounding box center [263, 167] width 68 height 12
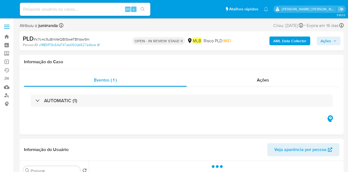
select select "10"
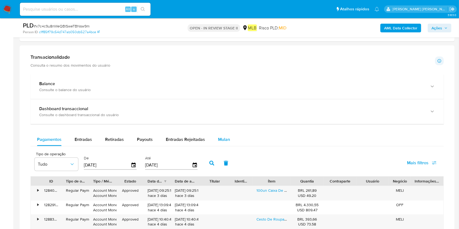
click at [223, 143] on div "Mulan" at bounding box center [224, 139] width 12 height 13
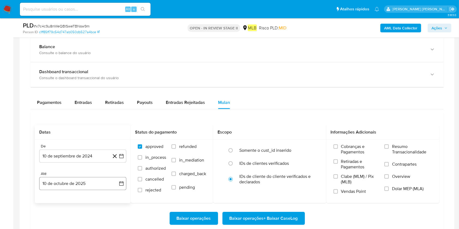
scroll to position [435, 0]
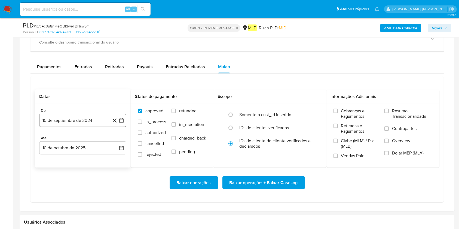
click at [81, 117] on button "10 de septiembre de 2024" at bounding box center [82, 120] width 87 height 13
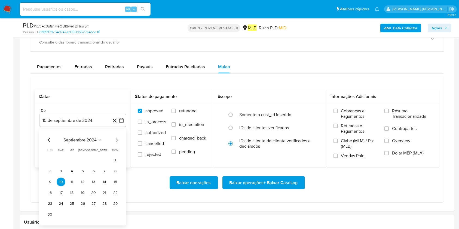
click at [90, 136] on div "septiembre 2024 septiembre 2024 lun lunes mar martes mié miércoles jue jueves v…" at bounding box center [82, 177] width 87 height 97
click at [92, 138] on span "septiembre 2024" at bounding box center [79, 139] width 33 height 5
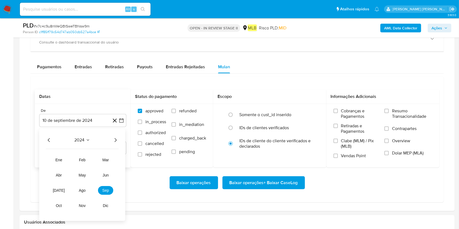
click at [116, 140] on icon "Año siguiente" at bounding box center [115, 140] width 7 height 7
click at [88, 171] on button "ago" at bounding box center [82, 190] width 15 height 9
click at [95, 158] on button "1" at bounding box center [93, 160] width 9 height 9
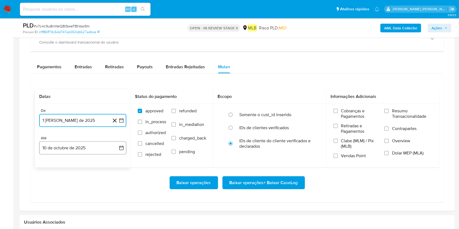
click at [99, 148] on button "10 de octubre de 2025" at bounding box center [82, 147] width 87 height 13
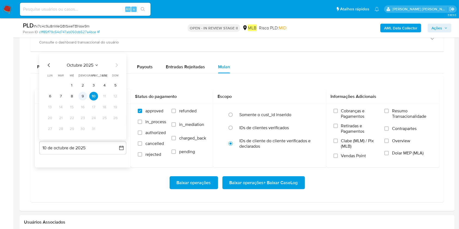
click at [85, 95] on button "9" at bounding box center [82, 96] width 9 height 9
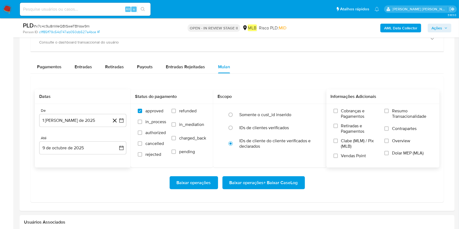
click at [348, 114] on span "Resumo Transacionalidade" at bounding box center [412, 113] width 40 height 11
click at [348, 113] on input "Resumo Transacionalidade" at bounding box center [386, 111] width 4 height 4
click at [295, 171] on span "Baixar operações + Baixar CaseLog" at bounding box center [263, 183] width 68 height 12
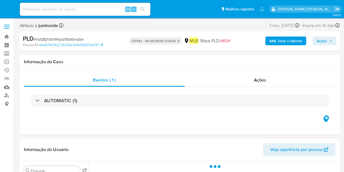
select select "10"
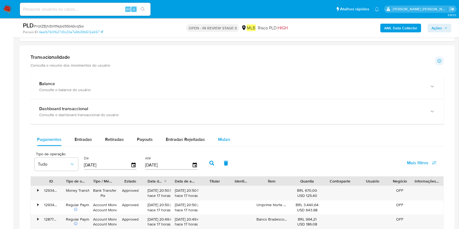
click at [218, 141] on span "Mulan" at bounding box center [224, 139] width 12 height 6
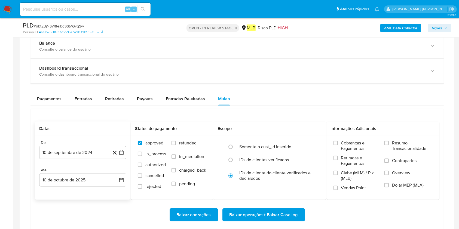
scroll to position [435, 0]
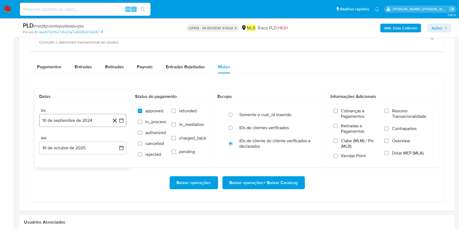
click at [63, 125] on button "10 de septiembre de 2024" at bounding box center [82, 120] width 87 height 13
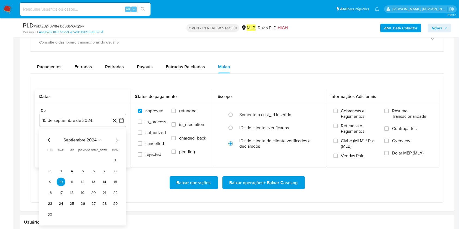
click at [78, 136] on div "septiembre 2024 septiembre 2024 lun lunes mar martes mié miércoles jue jueves v…" at bounding box center [82, 177] width 87 height 97
click at [90, 142] on span "septiembre 2024" at bounding box center [79, 139] width 33 height 5
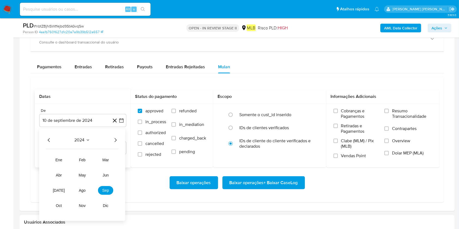
click at [114, 139] on icon "Año siguiente" at bounding box center [115, 140] width 7 height 7
click at [84, 171] on span "ago" at bounding box center [82, 190] width 7 height 4
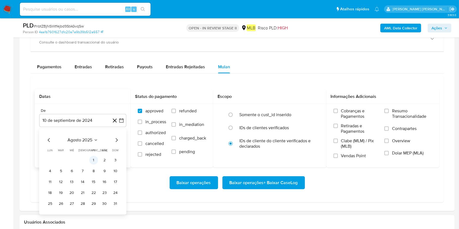
click at [94, 160] on button "1" at bounding box center [93, 160] width 9 height 9
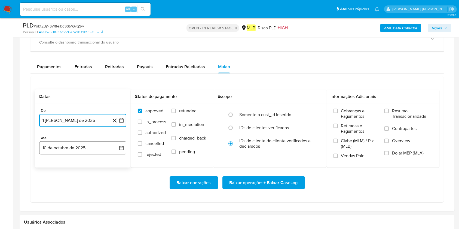
click at [92, 152] on button "10 de octubre de 2025" at bounding box center [82, 147] width 87 height 13
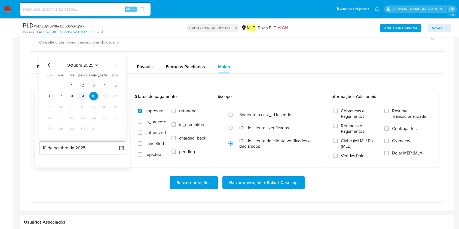
click at [86, 98] on button "9" at bounding box center [82, 96] width 9 height 9
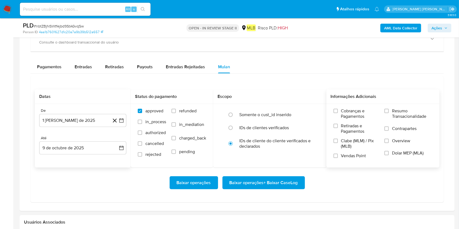
click at [344, 110] on span "Resumo Transacionalidade" at bounding box center [412, 113] width 40 height 11
click at [344, 110] on input "Resumo Transacionalidade" at bounding box center [386, 111] width 4 height 4
click at [283, 171] on span "Baixar operações + Baixar CaseLog" at bounding box center [263, 183] width 68 height 12
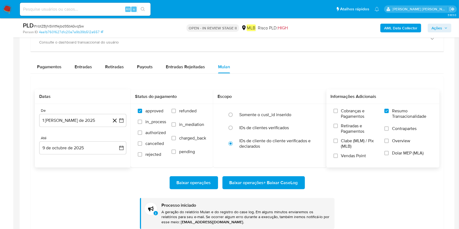
scroll to position [471, 0]
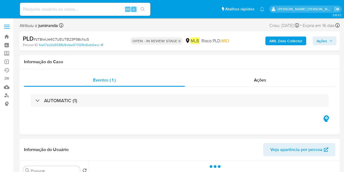
select select "10"
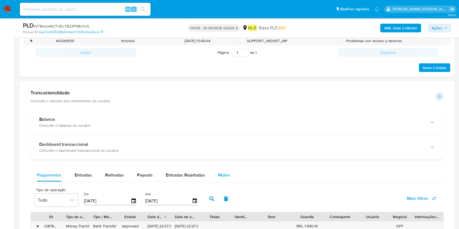
click at [228, 171] on button "Mulan" at bounding box center [223, 175] width 25 height 13
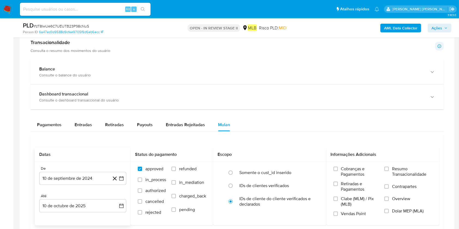
scroll to position [363, 0]
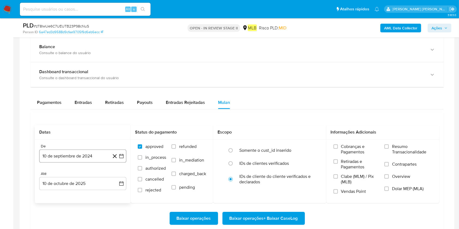
click at [81, 155] on button "10 de septiembre de 2024" at bounding box center [82, 156] width 87 height 13
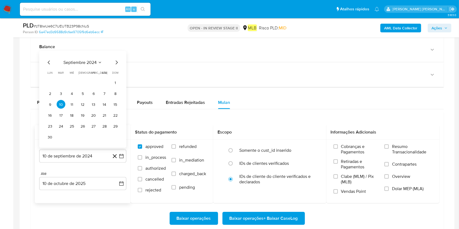
click at [84, 62] on span "septiembre 2024" at bounding box center [79, 62] width 33 height 5
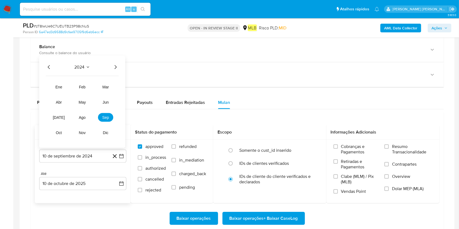
click at [113, 67] on icon "Año siguiente" at bounding box center [115, 67] width 7 height 7
click at [83, 119] on span "ago" at bounding box center [82, 117] width 7 height 4
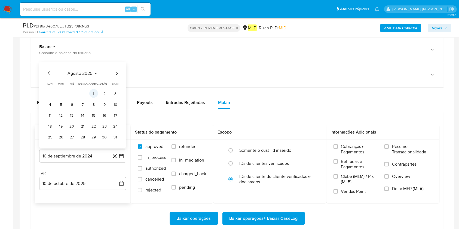
click at [93, 91] on button "1" at bounding box center [93, 93] width 9 height 9
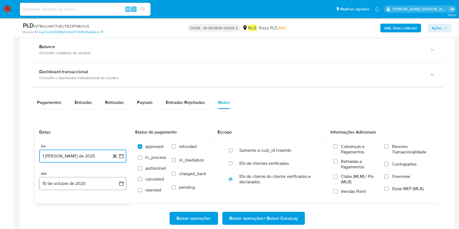
click at [74, 171] on button "10 de octubre de 2025" at bounding box center [82, 183] width 87 height 13
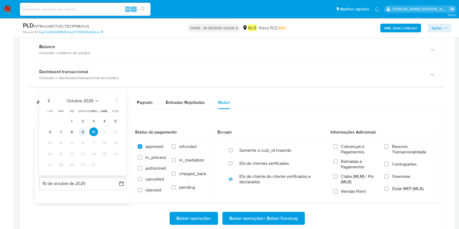
click at [83, 132] on button "9" at bounding box center [82, 132] width 9 height 9
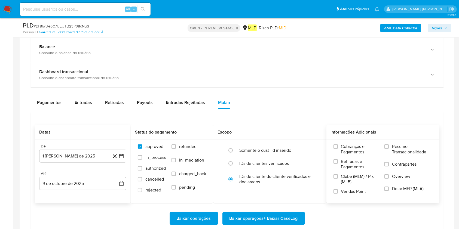
click at [344, 154] on span "Resumo Transacionalidade" at bounding box center [412, 149] width 40 height 11
click at [344, 149] on input "Resumo Transacionalidade" at bounding box center [386, 146] width 4 height 4
click at [290, 171] on span "Baixar operações + Baixar CaseLog" at bounding box center [263, 218] width 68 height 12
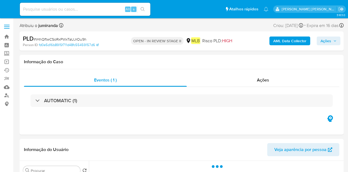
select select "10"
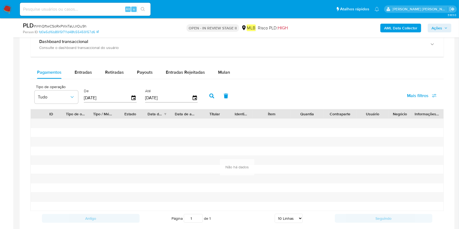
scroll to position [399, 0]
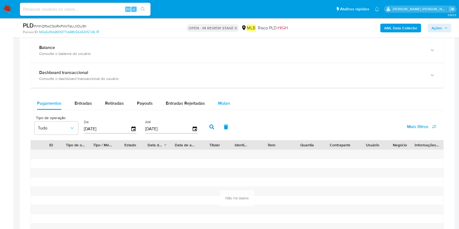
click at [225, 100] on span "Mulan" at bounding box center [224, 103] width 12 height 6
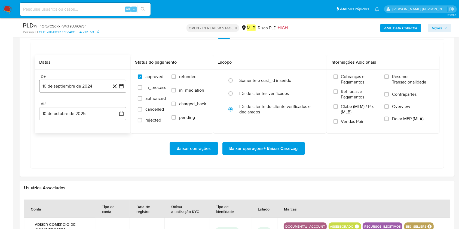
scroll to position [471, 0]
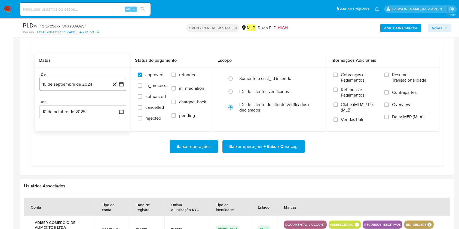
click at [53, 86] on button "10 de septiembre de 2024" at bounding box center [82, 84] width 87 height 13
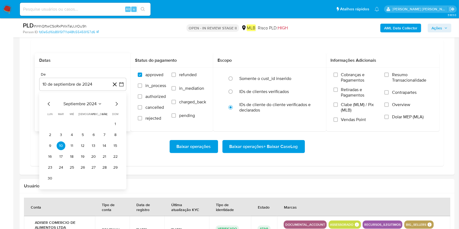
click at [82, 105] on span "septiembre 2024" at bounding box center [79, 103] width 33 height 5
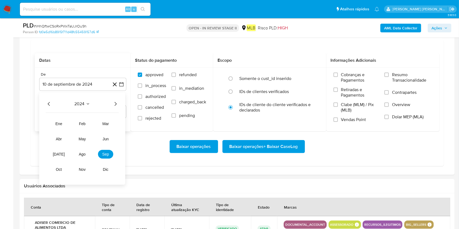
click at [116, 106] on icon "Año siguiente" at bounding box center [115, 104] width 7 height 7
click at [81, 153] on span "ago" at bounding box center [82, 154] width 7 height 4
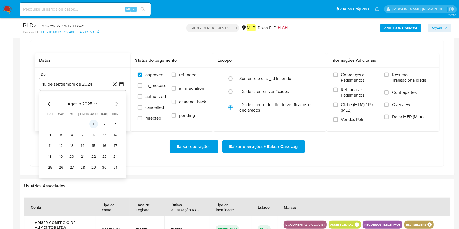
click at [93, 124] on button "1" at bounding box center [93, 124] width 9 height 9
click at [97, 119] on div "De 1 [PERSON_NAME] de 2025 [DATE] Até 10 de octubre de 2025 [DATE]" at bounding box center [83, 100] width 96 height 64
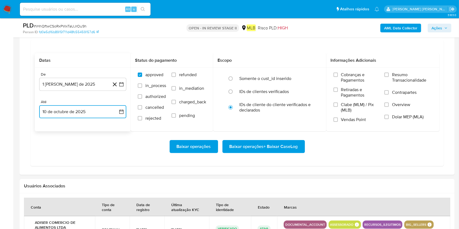
click at [100, 113] on button "10 de octubre de 2025" at bounding box center [82, 111] width 87 height 13
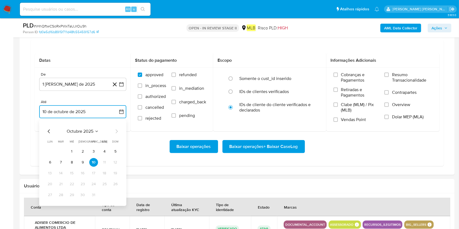
click at [83, 161] on button "9" at bounding box center [82, 162] width 9 height 9
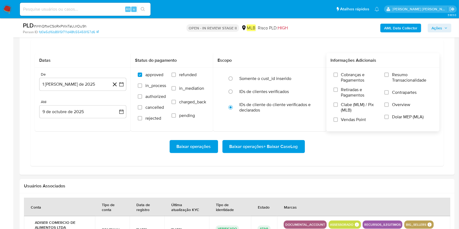
click at [348, 79] on span "Resumo Transacionalidade" at bounding box center [412, 77] width 40 height 11
click at [348, 77] on input "Resumo Transacionalidade" at bounding box center [386, 75] width 4 height 4
click at [277, 145] on span "Baixar operações + Baixar CaseLog" at bounding box center [263, 147] width 68 height 12
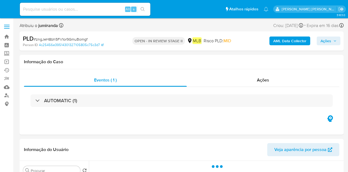
select select "10"
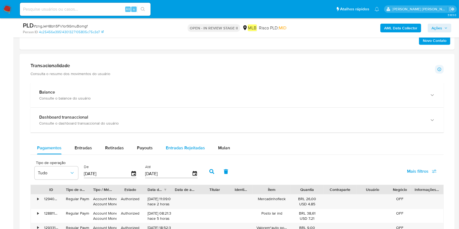
drag, startPoint x: 216, startPoint y: 147, endPoint x: 197, endPoint y: 142, distance: 20.0
click at [218, 147] on span "Mulan" at bounding box center [224, 148] width 12 height 6
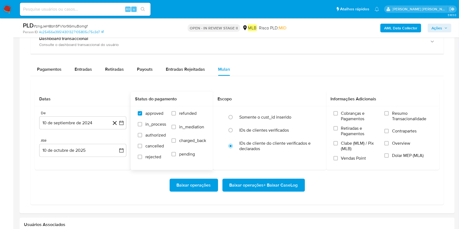
scroll to position [435, 0]
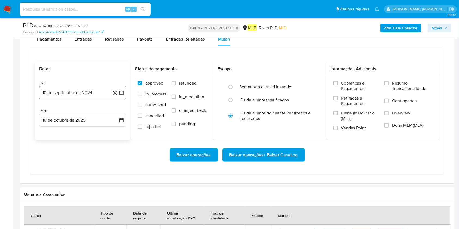
click at [78, 93] on button "10 de septiembre de 2024" at bounding box center [82, 92] width 87 height 13
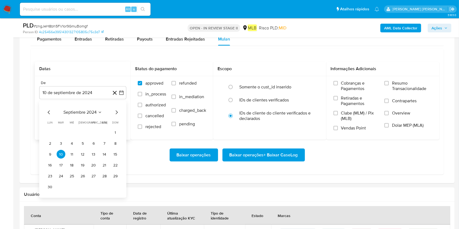
click at [88, 110] on span "septiembre 2024" at bounding box center [79, 112] width 33 height 5
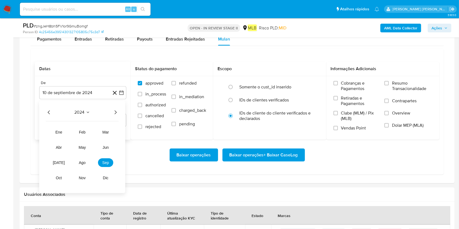
click at [114, 115] on icon "Año siguiente" at bounding box center [115, 112] width 7 height 7
click at [82, 164] on span "ago" at bounding box center [82, 163] width 7 height 4
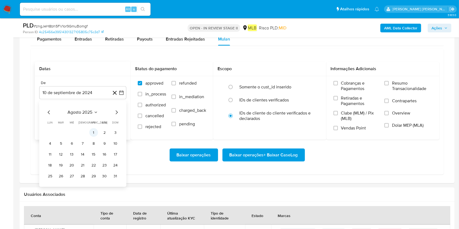
click at [90, 129] on td "1" at bounding box center [93, 132] width 9 height 9
click at [95, 133] on button "1" at bounding box center [93, 132] width 9 height 9
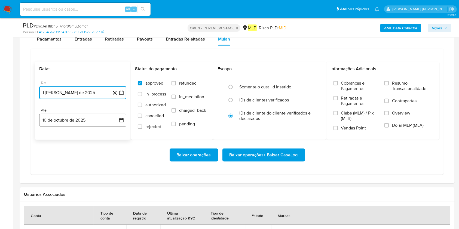
click at [90, 124] on button "10 de octubre de 2025" at bounding box center [82, 120] width 87 height 13
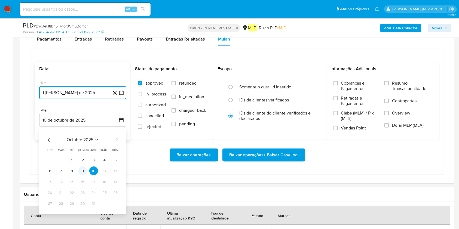
click at [82, 169] on button "9" at bounding box center [82, 171] width 9 height 9
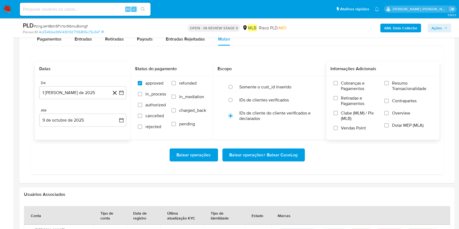
click at [348, 88] on span "Resumo Transacionalidade" at bounding box center [412, 86] width 40 height 11
click at [348, 85] on input "Resumo Transacionalidade" at bounding box center [386, 83] width 4 height 4
click at [295, 153] on span "Baixar operações + Baixar CaseLog" at bounding box center [263, 155] width 68 height 12
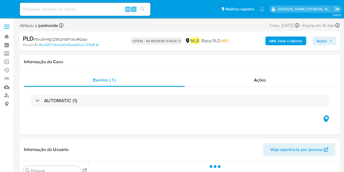
select select "10"
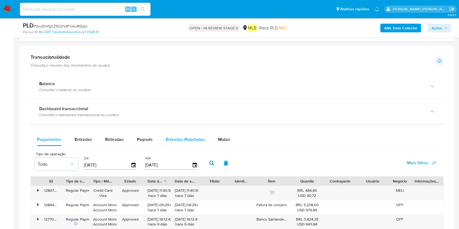
click at [225, 142] on span "Mulan" at bounding box center [224, 139] width 12 height 6
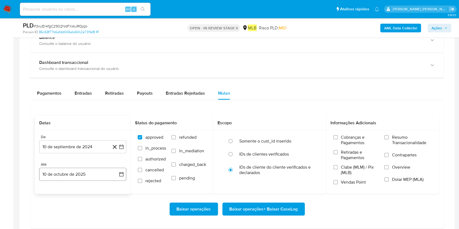
scroll to position [435, 0]
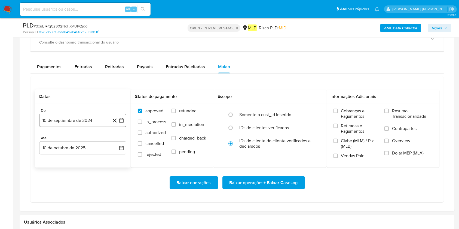
click at [80, 119] on button "10 de septiembre de 2024" at bounding box center [82, 120] width 87 height 13
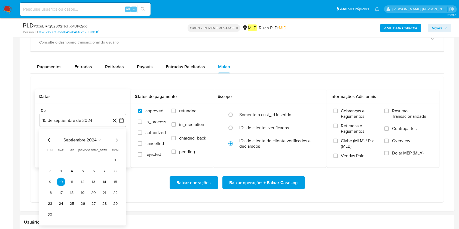
click at [87, 140] on span "septiembre 2024" at bounding box center [79, 139] width 33 height 5
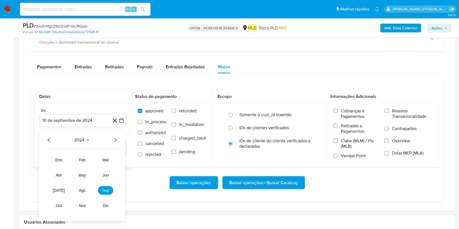
click at [111, 139] on div "2024" at bounding box center [82, 140] width 73 height 7
click at [115, 142] on icon "Año siguiente" at bounding box center [115, 140] width 7 height 7
click at [86, 171] on button "ago" at bounding box center [82, 190] width 15 height 9
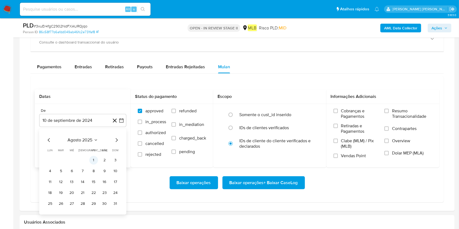
click at [91, 160] on button "1" at bounding box center [93, 160] width 9 height 9
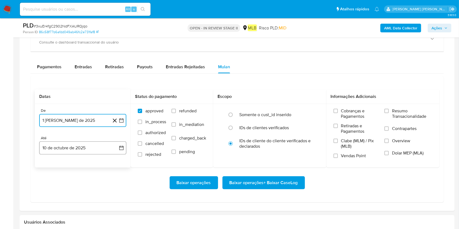
click at [88, 149] on button "10 de octubre de 2025" at bounding box center [82, 147] width 87 height 13
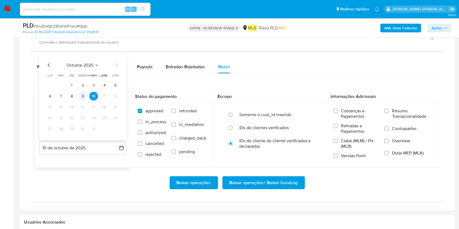
click at [85, 98] on button "9" at bounding box center [82, 96] width 9 height 9
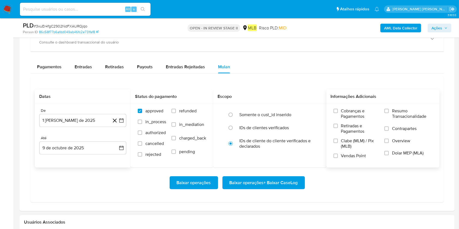
click at [344, 114] on span "Resumo Transacionalidade" at bounding box center [412, 113] width 40 height 11
click at [344, 113] on input "Resumo Transacionalidade" at bounding box center [386, 111] width 4 height 4
click at [292, 171] on span "Baixar operações + Baixar CaseLog" at bounding box center [263, 183] width 68 height 12
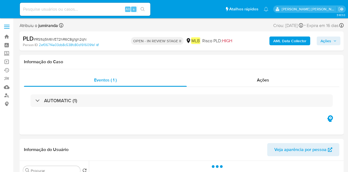
select select "10"
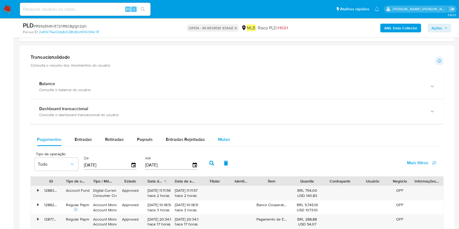
click at [220, 140] on span "Mulan" at bounding box center [224, 139] width 12 height 6
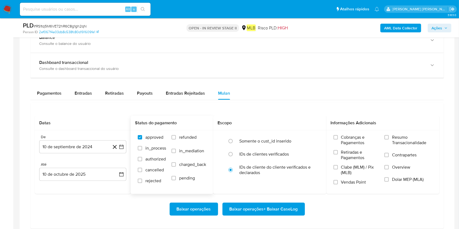
scroll to position [435, 0]
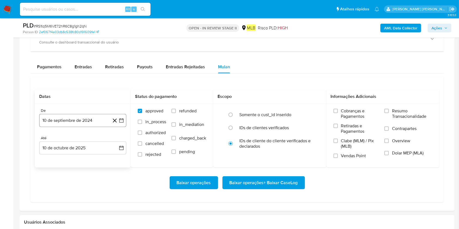
click at [72, 120] on button "10 de septiembre de 2024" at bounding box center [82, 120] width 87 height 13
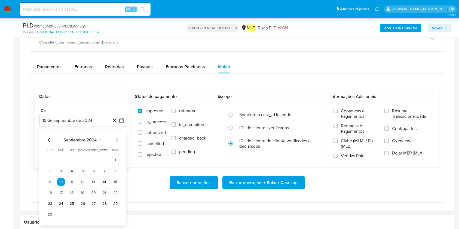
click at [79, 141] on span "septiembre 2024" at bounding box center [79, 139] width 33 height 5
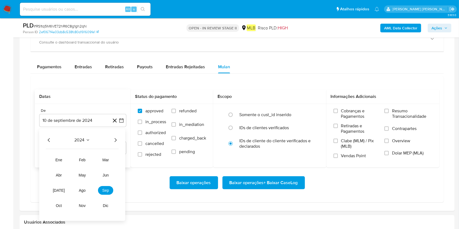
click at [85, 142] on button "2024" at bounding box center [83, 139] width 16 height 5
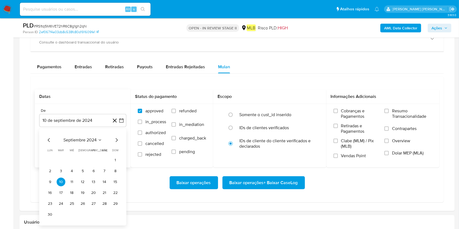
click at [93, 142] on span "septiembre 2024" at bounding box center [79, 139] width 33 height 5
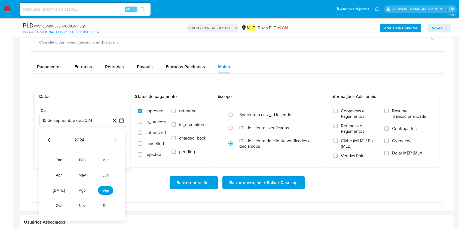
click at [116, 141] on icon "Año siguiente" at bounding box center [115, 140] width 7 height 7
click at [87, 171] on button "ago" at bounding box center [82, 190] width 15 height 9
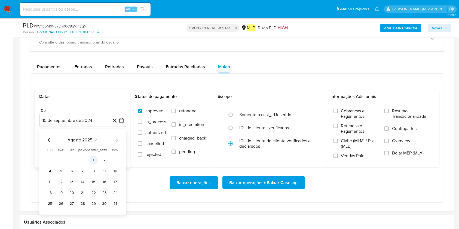
click at [94, 162] on button "1" at bounding box center [93, 160] width 9 height 9
click at [90, 141] on div "Até 10 de octubre de 2025 [DATE]" at bounding box center [82, 145] width 87 height 19
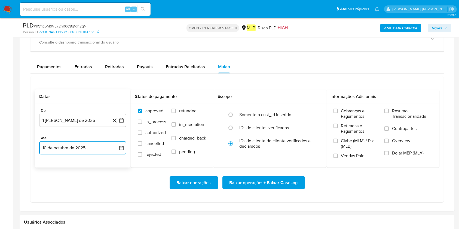
click at [92, 148] on button "10 de octubre de 2025" at bounding box center [82, 147] width 87 height 13
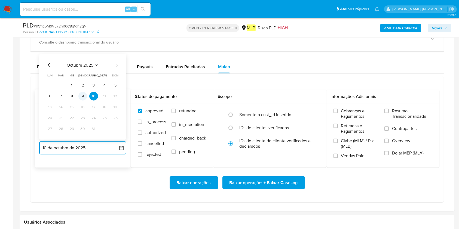
click at [85, 95] on button "9" at bounding box center [82, 96] width 9 height 9
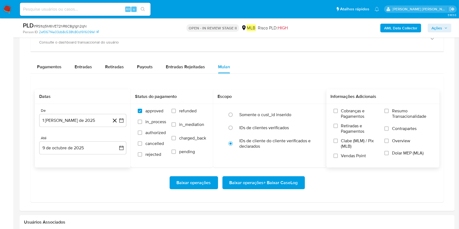
click at [348, 118] on span "Resumo Transacionalidade" at bounding box center [412, 113] width 40 height 11
click at [348, 113] on input "Resumo Transacionalidade" at bounding box center [386, 111] width 4 height 4
click at [285, 171] on span "Baixar operações + Baixar CaseLog" at bounding box center [263, 183] width 68 height 12
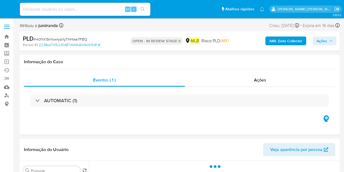
select select "10"
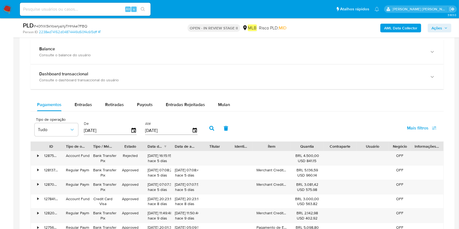
scroll to position [399, 0]
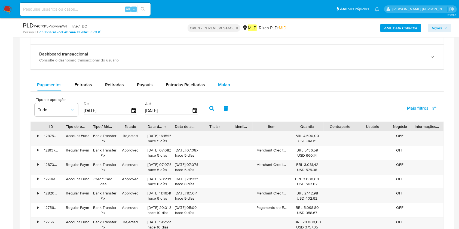
click at [222, 84] on span "Mulan" at bounding box center [224, 85] width 12 height 6
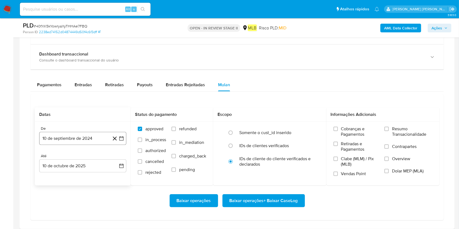
click at [85, 134] on button "10 de septiembre de 2024" at bounding box center [82, 138] width 87 height 13
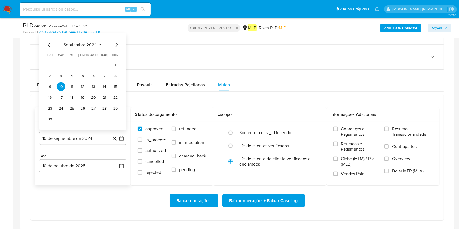
click at [121, 38] on div "septiembre 2024 septiembre 2024 lun lunes mar martes mié miércoles jue jueves v…" at bounding box center [82, 81] width 87 height 97
click at [115, 44] on icon "Mes siguiente" at bounding box center [116, 45] width 7 height 7
click at [118, 57] on icon "Mes siguiente" at bounding box center [116, 55] width 7 height 7
click at [97, 54] on button "noviembre 2024" at bounding box center [83, 55] width 38 height 5
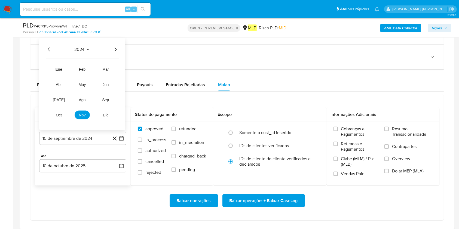
click at [114, 50] on icon "Año siguiente" at bounding box center [115, 49] width 7 height 7
click at [82, 98] on span "ago" at bounding box center [82, 100] width 7 height 4
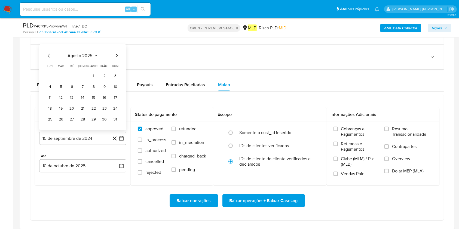
drag, startPoint x: 94, startPoint y: 75, endPoint x: 94, endPoint y: 91, distance: 15.8
click at [94, 76] on button "1" at bounding box center [93, 76] width 9 height 9
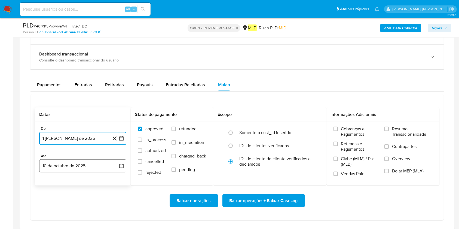
click at [79, 166] on button "10 de octubre de 2025" at bounding box center [82, 165] width 87 height 13
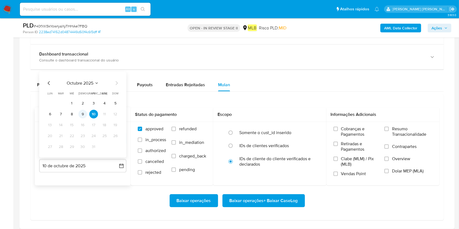
click at [84, 113] on button "9" at bounding box center [82, 114] width 9 height 9
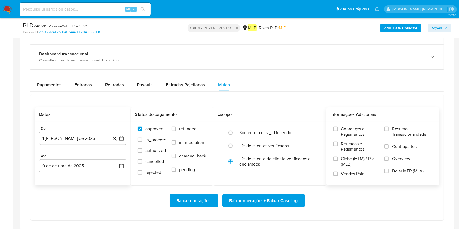
drag, startPoint x: 395, startPoint y: 127, endPoint x: 379, endPoint y: 152, distance: 29.8
click at [344, 127] on span "Resumo Transacionalidade" at bounding box center [412, 131] width 40 height 11
click at [344, 127] on input "Resumo Transacionalidade" at bounding box center [386, 129] width 4 height 4
click at [283, 171] on span "Baixar operações + Baixar CaseLog" at bounding box center [263, 201] width 68 height 12
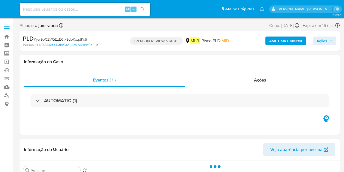
select select "10"
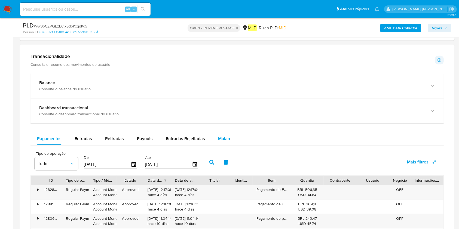
click at [224, 135] on div "Mulan" at bounding box center [224, 138] width 12 height 13
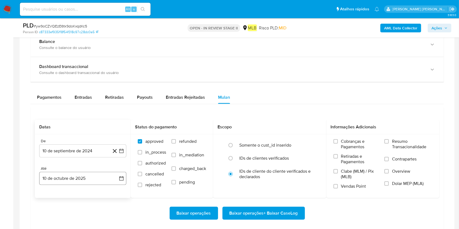
scroll to position [435, 0]
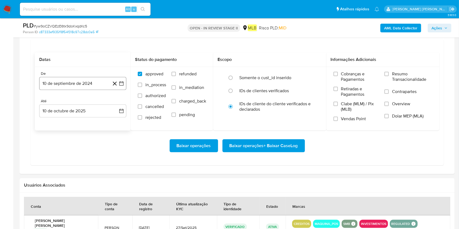
click at [54, 79] on button "10 de septiembre de 2024" at bounding box center [82, 83] width 87 height 13
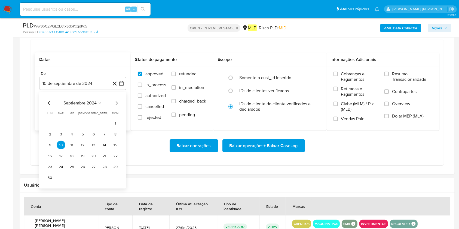
click at [83, 103] on span "septiembre 2024" at bounding box center [79, 103] width 33 height 5
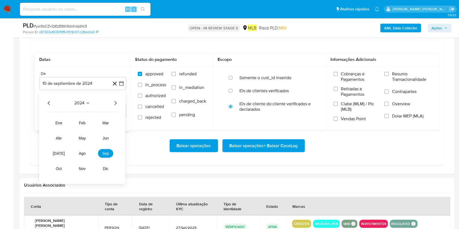
click at [117, 103] on icon "Año siguiente" at bounding box center [115, 103] width 7 height 7
click at [81, 154] on span "ago" at bounding box center [82, 154] width 7 height 4
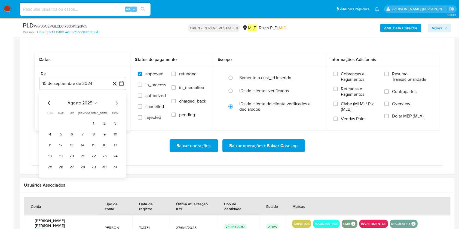
click at [94, 120] on button "1" at bounding box center [93, 123] width 9 height 9
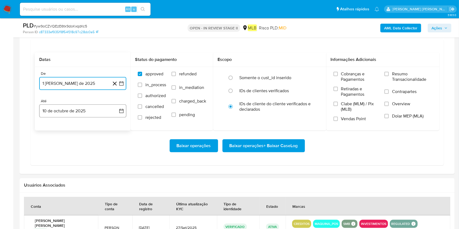
click at [94, 110] on button "10 de octubre de 2025" at bounding box center [82, 110] width 87 height 13
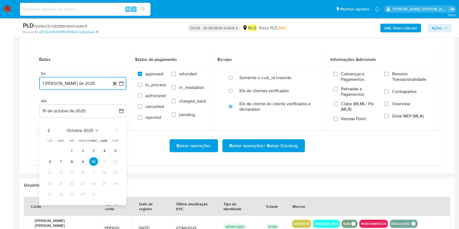
click at [83, 164] on button "9" at bounding box center [82, 161] width 9 height 9
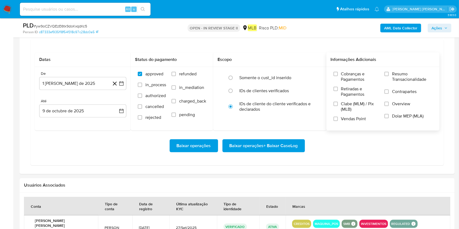
click at [344, 80] on span "Resumo Transacionalidade" at bounding box center [412, 76] width 40 height 11
click at [344, 76] on input "Resumo Transacionalidade" at bounding box center [386, 74] width 4 height 4
click at [262, 144] on span "Baixar operações + Baixar CaseLog" at bounding box center [263, 146] width 68 height 12
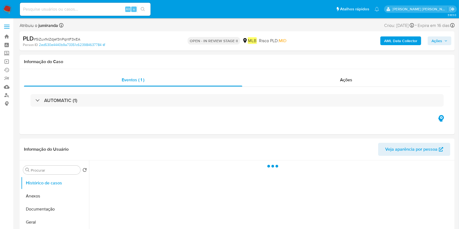
select select "10"
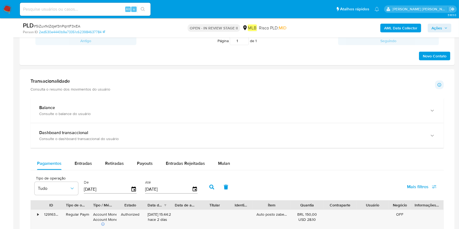
scroll to position [363, 0]
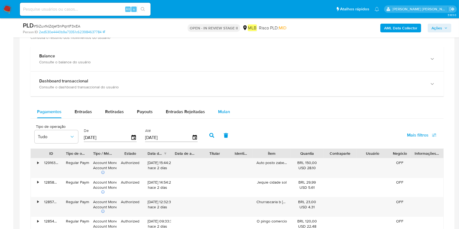
click at [223, 114] on span "Mulan" at bounding box center [224, 112] width 12 height 6
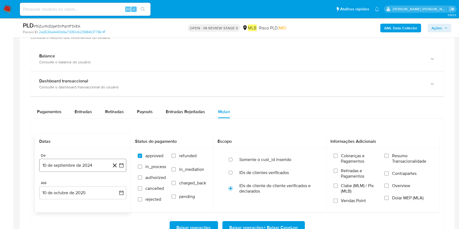
click at [83, 167] on button "10 de septiembre de 2024" at bounding box center [82, 165] width 87 height 13
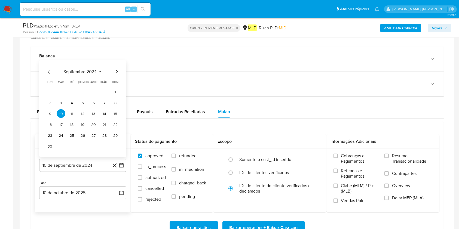
click at [84, 73] on span "septiembre 2024" at bounding box center [79, 71] width 33 height 5
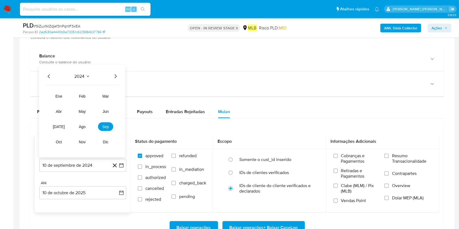
click at [114, 74] on icon "Año siguiente" at bounding box center [115, 76] width 7 height 7
click at [84, 126] on span "ago" at bounding box center [82, 127] width 7 height 4
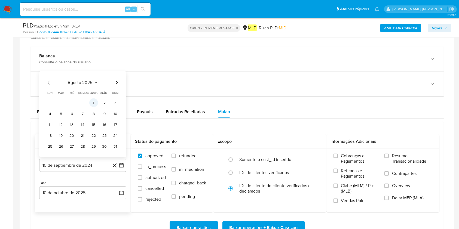
click at [92, 101] on button "1" at bounding box center [93, 102] width 9 height 9
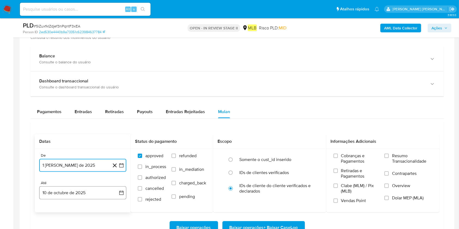
click at [83, 171] on button "10 de octubre de 2025" at bounding box center [82, 192] width 87 height 13
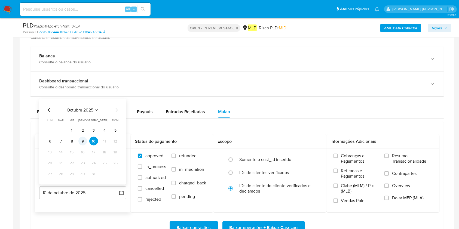
click at [84, 138] on button "9" at bounding box center [82, 141] width 9 height 9
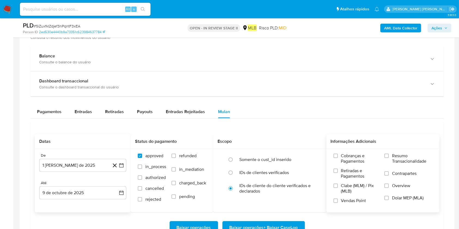
click at [348, 166] on label "Resumo Transacionalidade" at bounding box center [408, 162] width 48 height 18
click at [348, 158] on input "Resumo Transacionalidade" at bounding box center [386, 156] width 4 height 4
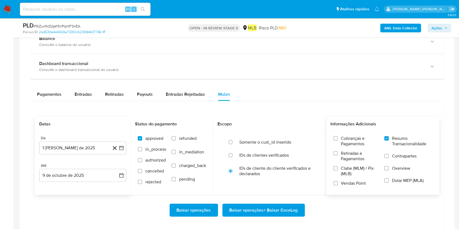
scroll to position [435, 0]
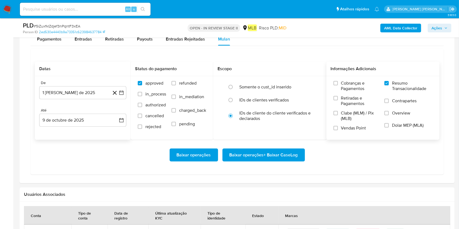
click at [275, 154] on span "Baixar operações + Baixar CaseLog" at bounding box center [263, 155] width 68 height 12
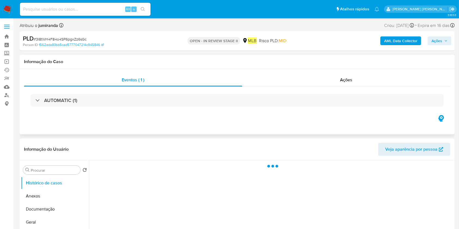
select select "10"
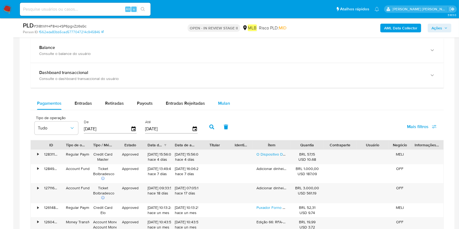
click at [226, 101] on span "Mulan" at bounding box center [224, 103] width 12 height 6
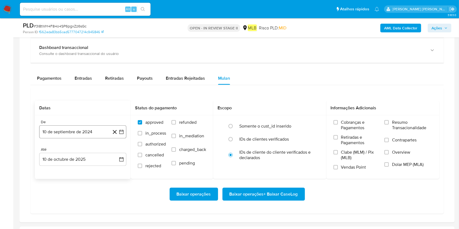
scroll to position [435, 0]
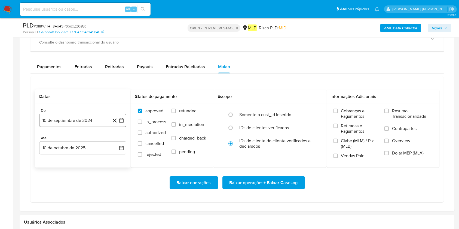
click at [70, 125] on button "10 de septiembre de 2024" at bounding box center [82, 120] width 87 height 13
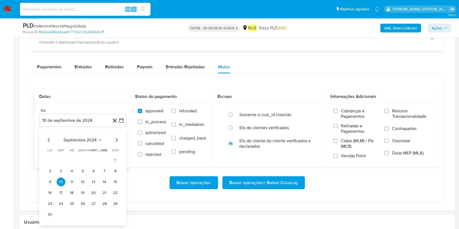
click at [81, 140] on span "septiembre 2024" at bounding box center [79, 139] width 33 height 5
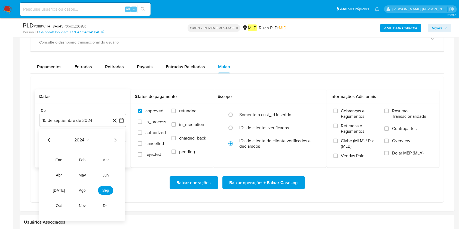
click at [114, 140] on icon "Año siguiente" at bounding box center [115, 140] width 7 height 7
click at [81, 194] on td "ago" at bounding box center [82, 190] width 15 height 9
click at [84, 190] on span "ago" at bounding box center [82, 190] width 7 height 4
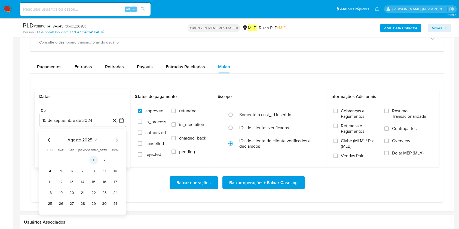
click at [97, 159] on button "1" at bounding box center [93, 160] width 9 height 9
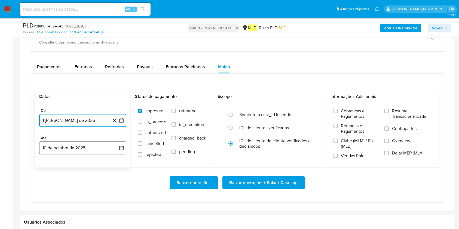
click at [93, 150] on button "10 de octubre de 2025" at bounding box center [82, 147] width 87 height 13
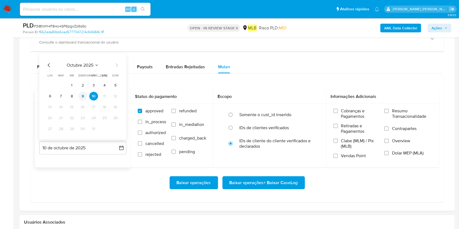
click at [84, 99] on button "9" at bounding box center [82, 96] width 9 height 9
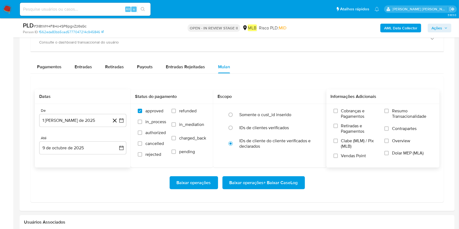
click at [401, 116] on span "Resumo Transacionalidade" at bounding box center [412, 113] width 40 height 11
click at [388, 113] on input "Resumo Transacionalidade" at bounding box center [386, 111] width 4 height 4
click at [281, 182] on span "Baixar operações + Baixar CaseLog" at bounding box center [263, 183] width 68 height 12
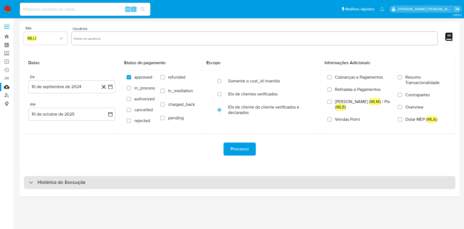
click at [141, 184] on div "Histórico de Execução" at bounding box center [240, 182] width 432 height 13
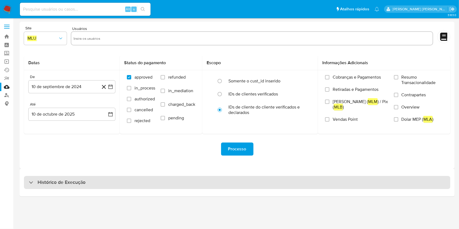
select select "10"
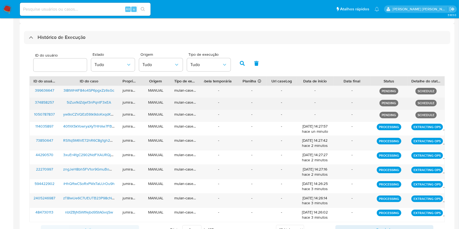
scroll to position [188, 0]
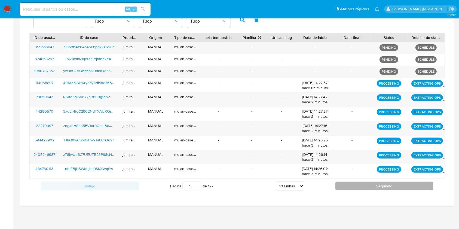
click at [368, 188] on button "Seguindo" at bounding box center [384, 186] width 98 height 9
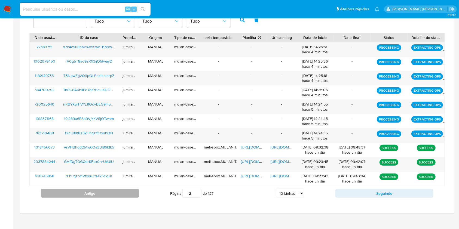
click at [133, 194] on button "Antigo" at bounding box center [90, 193] width 98 height 9
type input "1"
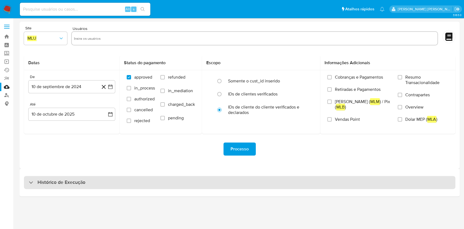
click at [146, 181] on div "Histórico de Execução" at bounding box center [240, 182] width 432 height 13
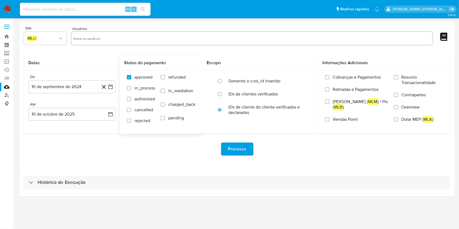
select select "10"
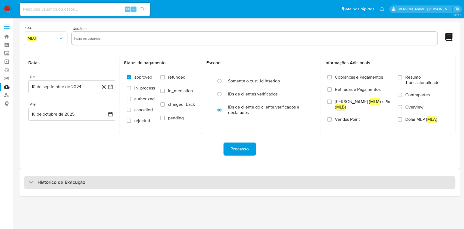
click at [80, 189] on div "Histórico de Execução" at bounding box center [240, 183] width 440 height 28
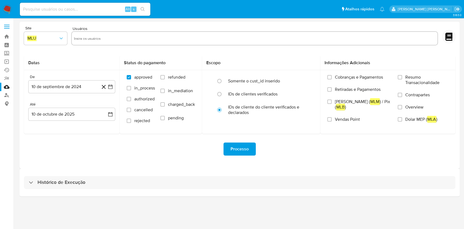
drag, startPoint x: 98, startPoint y: 184, endPoint x: 156, endPoint y: 168, distance: 59.8
click at [98, 184] on div "Histórico de Execução" at bounding box center [240, 182] width 432 height 13
select select "10"
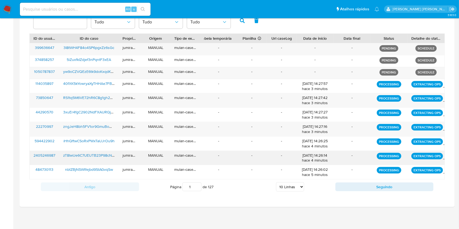
scroll to position [188, 0]
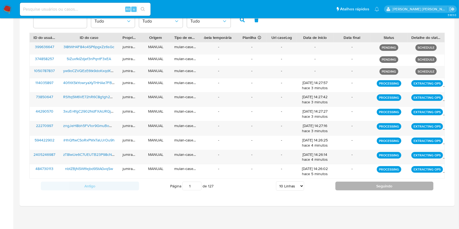
click at [352, 186] on button "Seguindo" at bounding box center [384, 186] width 98 height 9
type input "2"
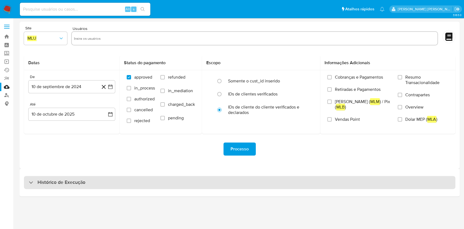
click at [239, 180] on div "Histórico de Execução" at bounding box center [240, 182] width 432 height 13
select select "10"
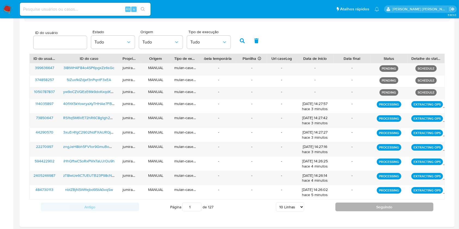
scroll to position [188, 0]
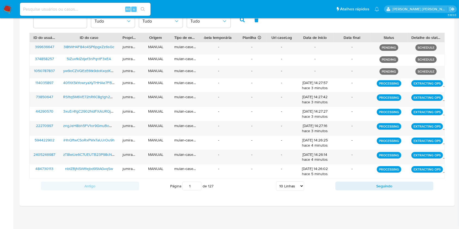
click at [383, 191] on div "Antigo Página 1 de 127 5 Linhas 10 Linhas 20 Linhas 25 Linhas 50 Linhas 100 Lin…" at bounding box center [236, 186] width 415 height 15
click at [385, 186] on button "Seguindo" at bounding box center [384, 186] width 98 height 9
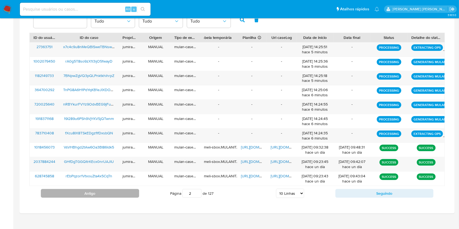
click at [108, 193] on button "Antigo" at bounding box center [90, 193] width 98 height 9
type input "1"
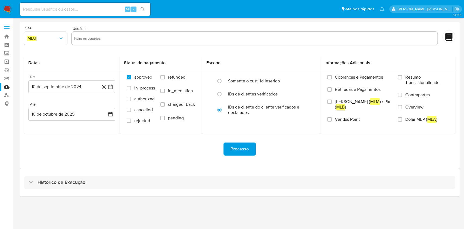
click at [133, 189] on div "Histórico de Execução" at bounding box center [240, 183] width 440 height 28
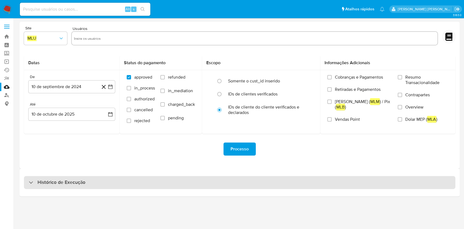
click at [137, 186] on div "Histórico de Execução" at bounding box center [240, 182] width 432 height 13
select select "10"
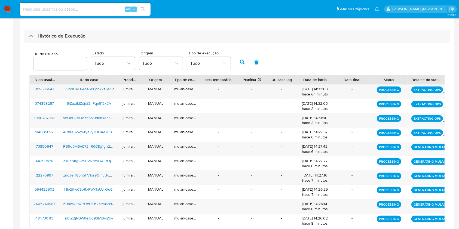
scroll to position [196, 0]
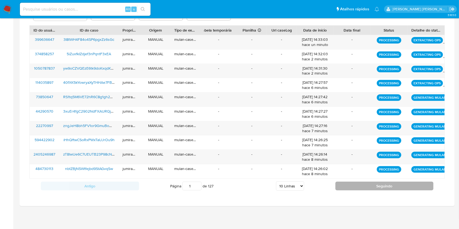
click at [370, 188] on button "Seguindo" at bounding box center [384, 186] width 98 height 9
type input "2"
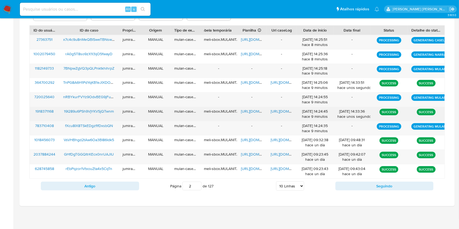
click at [253, 109] on span "https://docs.google.com/spreadsheets/d/1zV7j02m5TpIw6ecMLFXOBOkvLhOV-_3j41YIYhA…" at bounding box center [260, 111] width 38 height 5
click at [276, 112] on span "https://docs.google.com/document/d/1DnPzG-tEBSX6NPM2m7HEjvnKKW72S3UjITj4KH0Fh-k…" at bounding box center [289, 111] width 38 height 5
click at [85, 113] on span "19I289u6PSh9VjYKVSjQTwnm" at bounding box center [89, 111] width 50 height 5
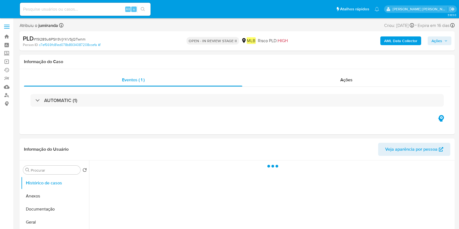
select select "10"
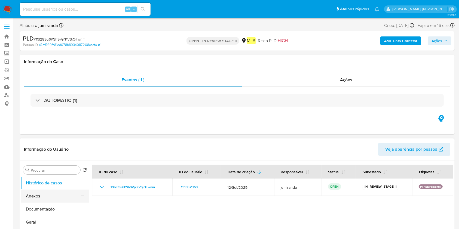
click at [38, 196] on button "Anexos" at bounding box center [53, 196] width 64 height 13
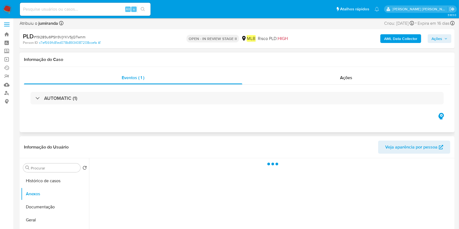
scroll to position [72, 0]
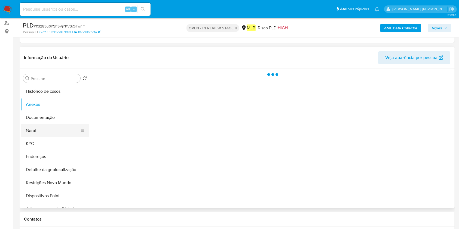
click at [55, 134] on button "Geral" at bounding box center [53, 130] width 64 height 13
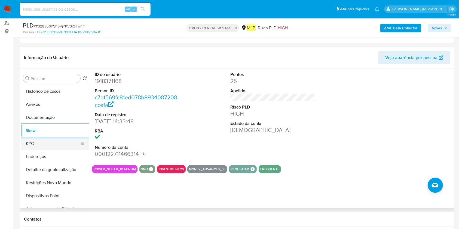
click at [39, 148] on button "KYC" at bounding box center [53, 143] width 64 height 13
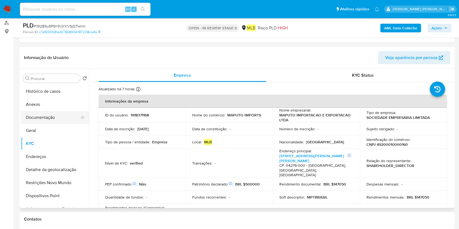
click at [49, 120] on button "Documentação" at bounding box center [53, 117] width 64 height 13
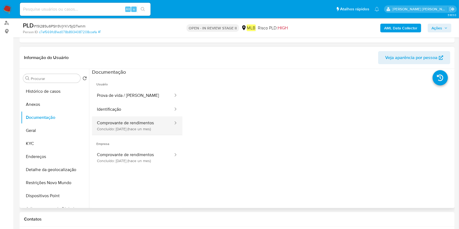
click at [136, 121] on button "Comprovante de rendimentos Concluído: [DATE] (hace un mes)" at bounding box center [133, 125] width 82 height 18
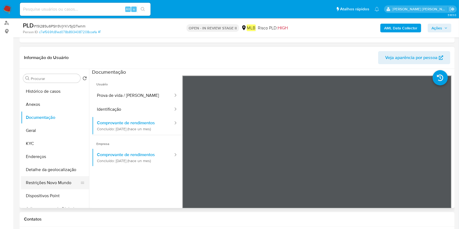
click at [54, 184] on button "Restrições Novo Mundo" at bounding box center [53, 182] width 64 height 13
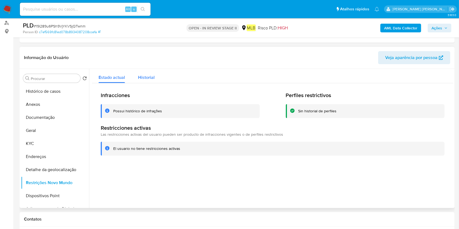
click at [137, 76] on button "Historial" at bounding box center [146, 76] width 30 height 14
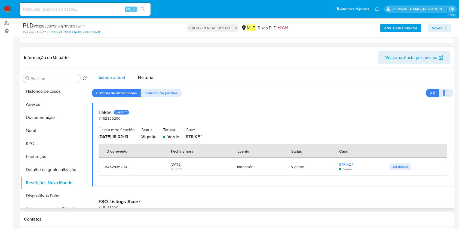
click at [115, 73] on div "Estado actual" at bounding box center [111, 76] width 26 height 14
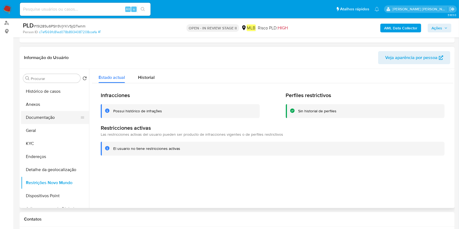
click at [51, 117] on button "Documentação" at bounding box center [53, 117] width 64 height 13
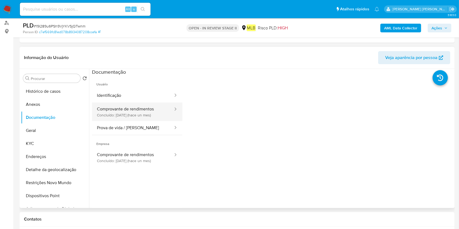
click at [149, 111] on button "Comprovante de rendimentos Concluído: [DATE] (hace un mes)" at bounding box center [133, 112] width 82 height 18
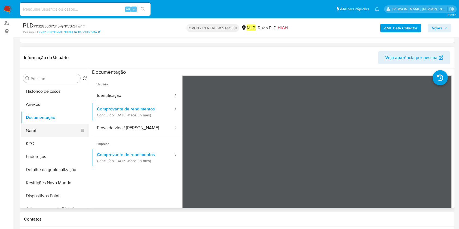
click at [45, 126] on button "Geral" at bounding box center [53, 130] width 64 height 13
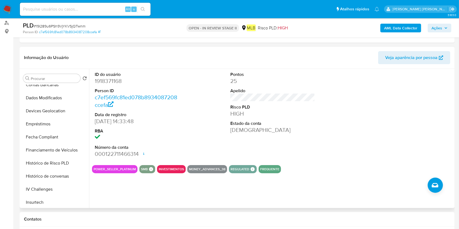
scroll to position [0, 0]
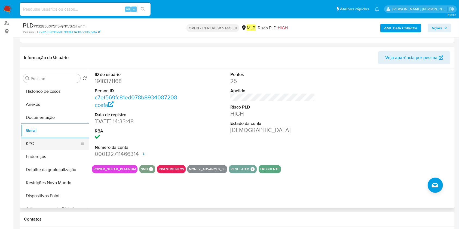
click at [50, 143] on button "KYC" at bounding box center [53, 143] width 64 height 13
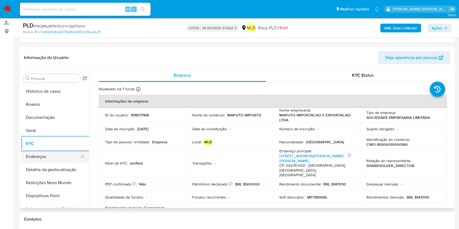
click at [64, 154] on button "Endereços" at bounding box center [53, 156] width 64 height 13
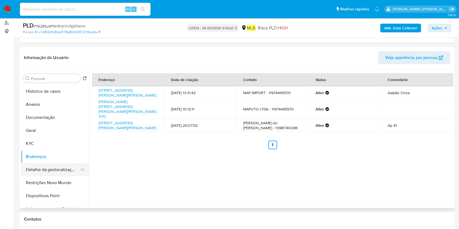
click at [42, 170] on button "Detalhe da geolocalização" at bounding box center [53, 169] width 64 height 13
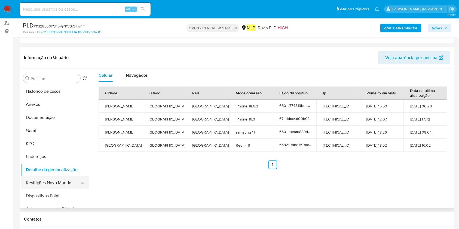
drag, startPoint x: 53, startPoint y: 183, endPoint x: 58, endPoint y: 183, distance: 4.9
click at [53, 183] on button "Restrições Novo Mundo" at bounding box center [53, 182] width 64 height 13
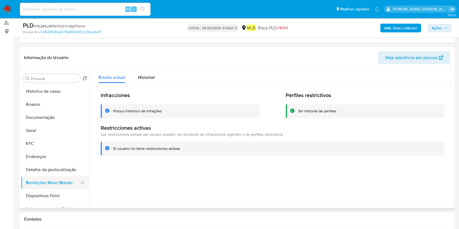
click at [39, 194] on button "Dispositivos Point" at bounding box center [55, 195] width 68 height 13
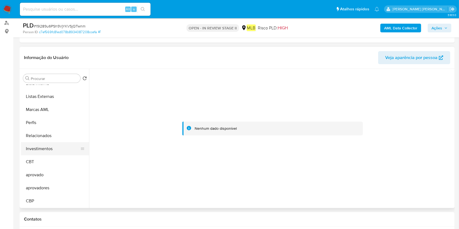
scroll to position [222, 0]
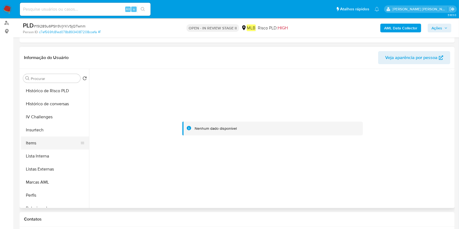
click at [45, 138] on button "Items" at bounding box center [53, 143] width 64 height 13
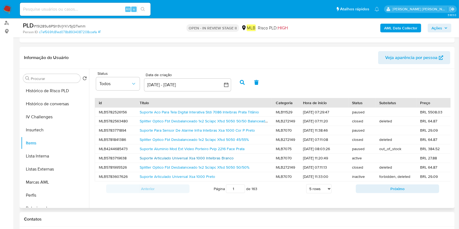
click at [204, 160] on link "Suporte Articulado Universal Xsa 1000 Intelbras Branco" at bounding box center [187, 157] width 94 height 5
